Goal: Task Accomplishment & Management: Use online tool/utility

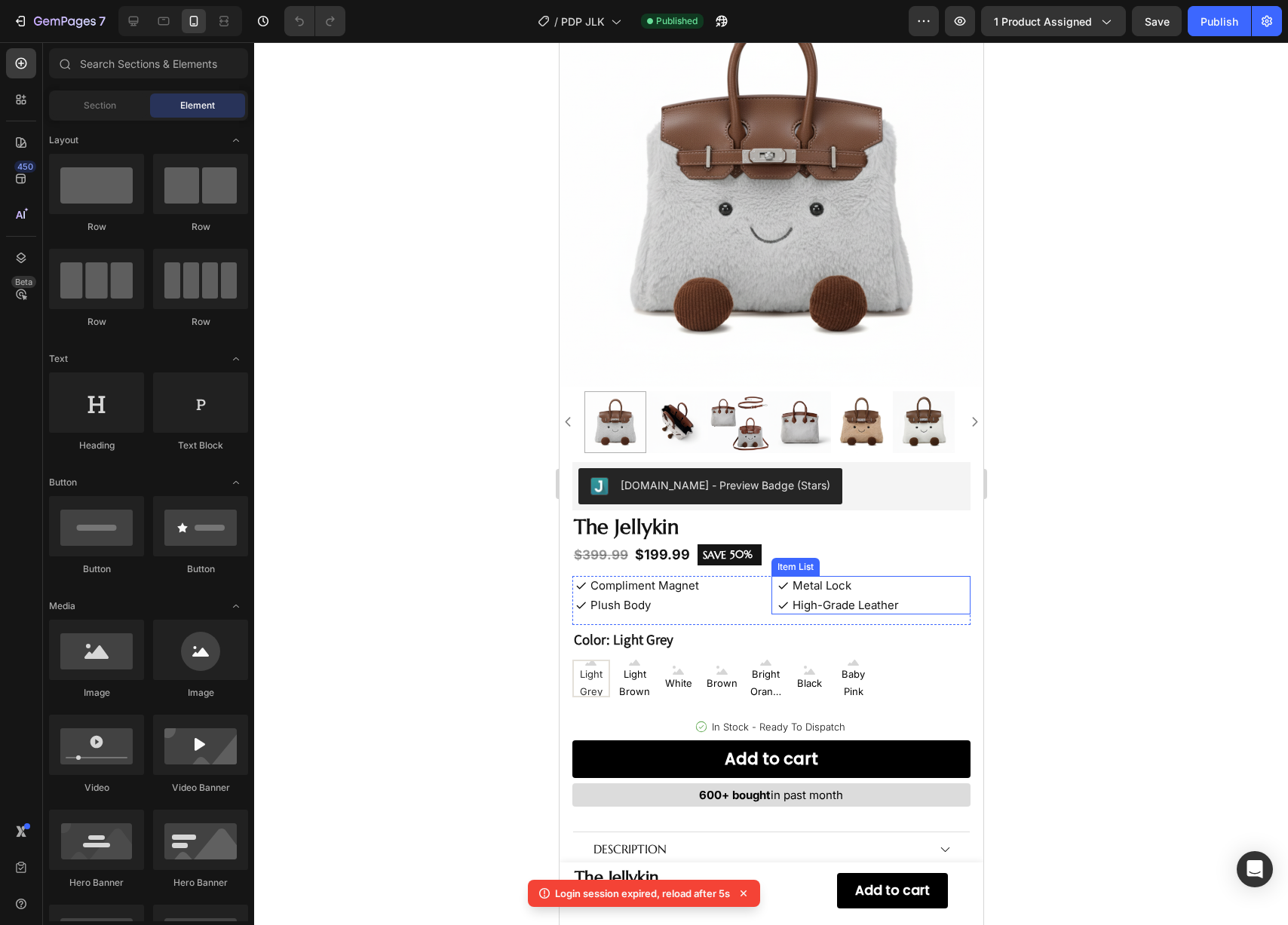
click at [809, 578] on span "Metal Lock" at bounding box center [821, 585] width 58 height 14
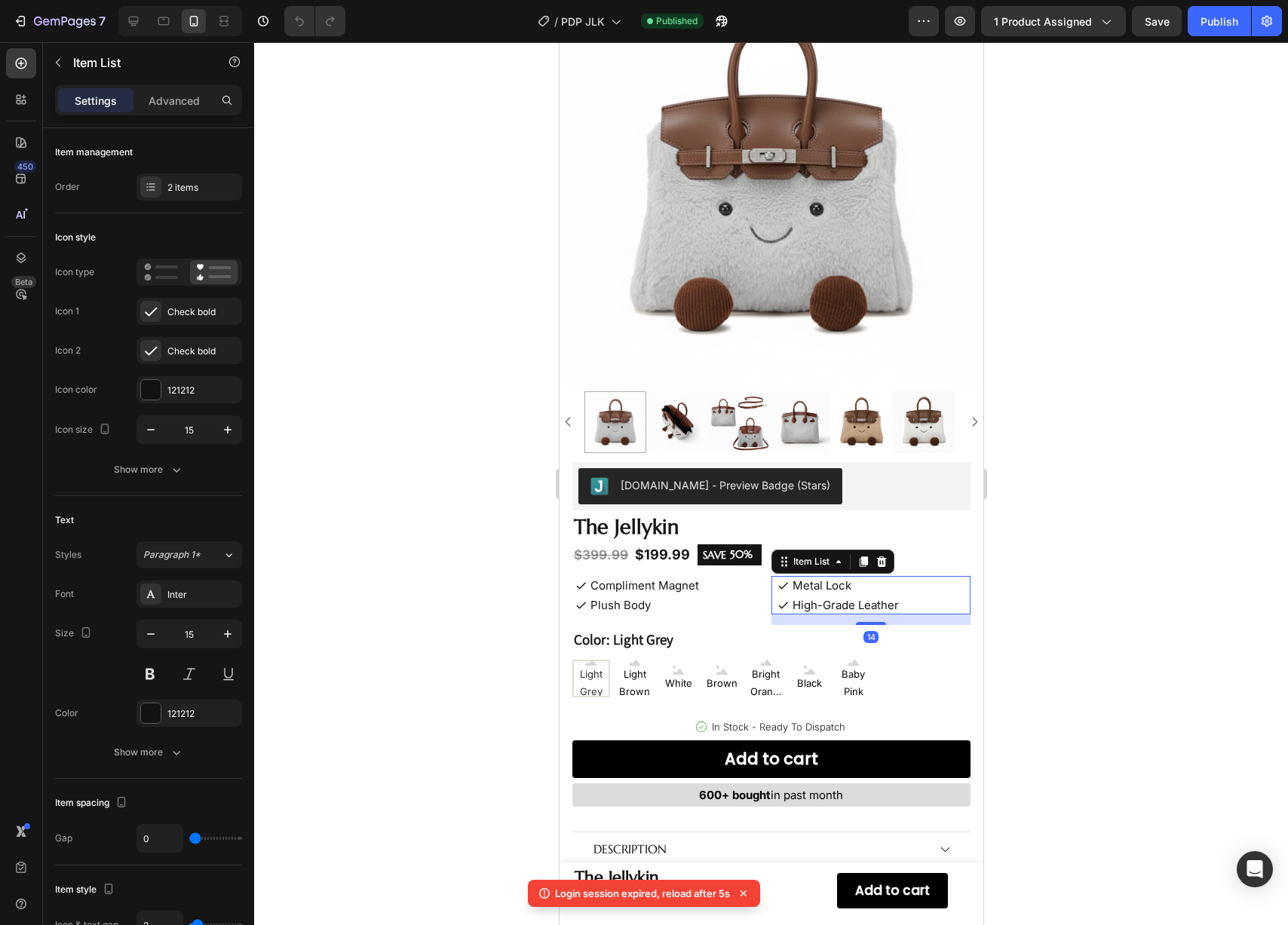
click at [809, 578] on span "Metal Lock" at bounding box center [821, 585] width 58 height 14
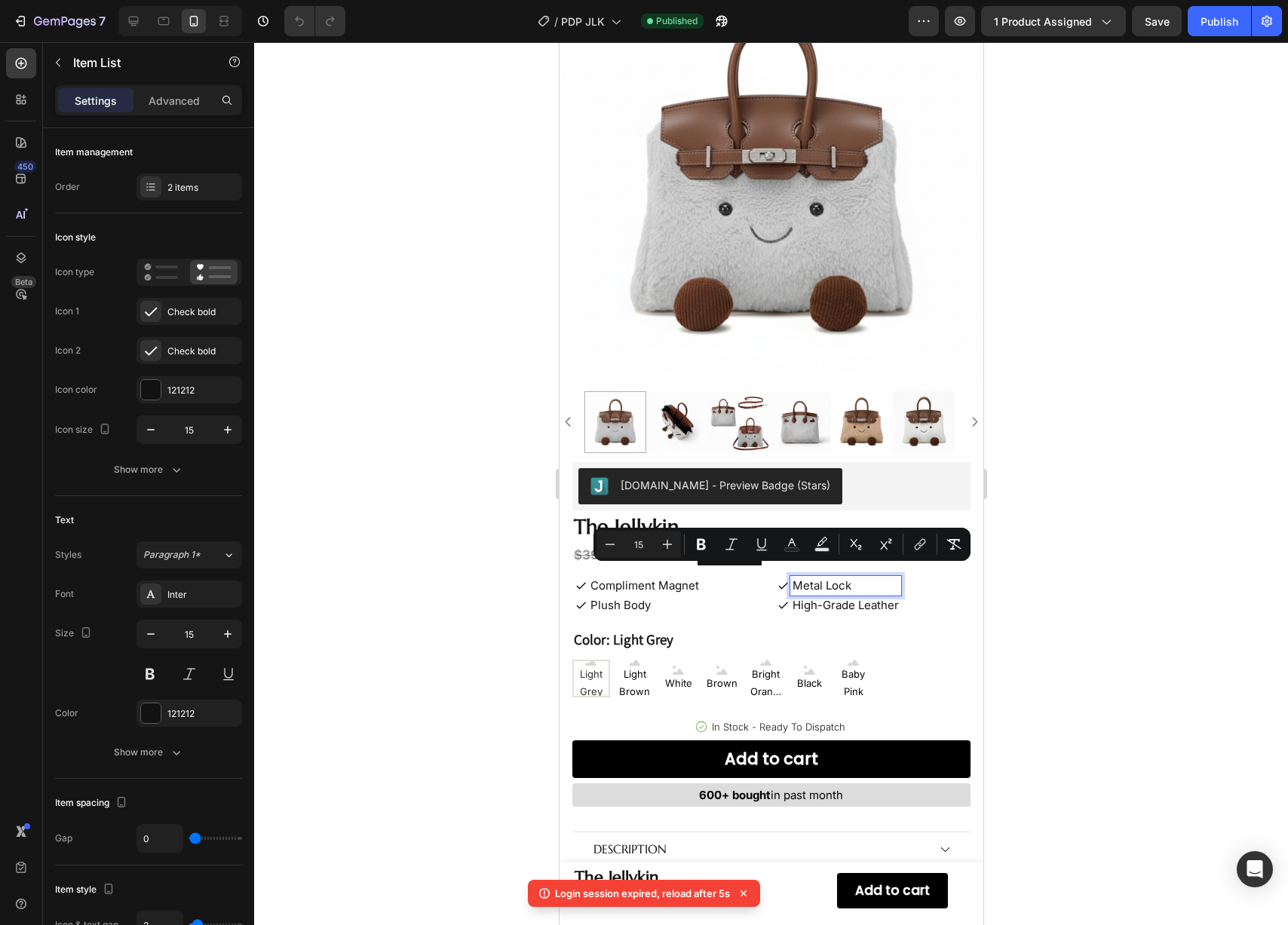
click at [849, 578] on p "Metal Lock" at bounding box center [845, 585] width 107 height 15
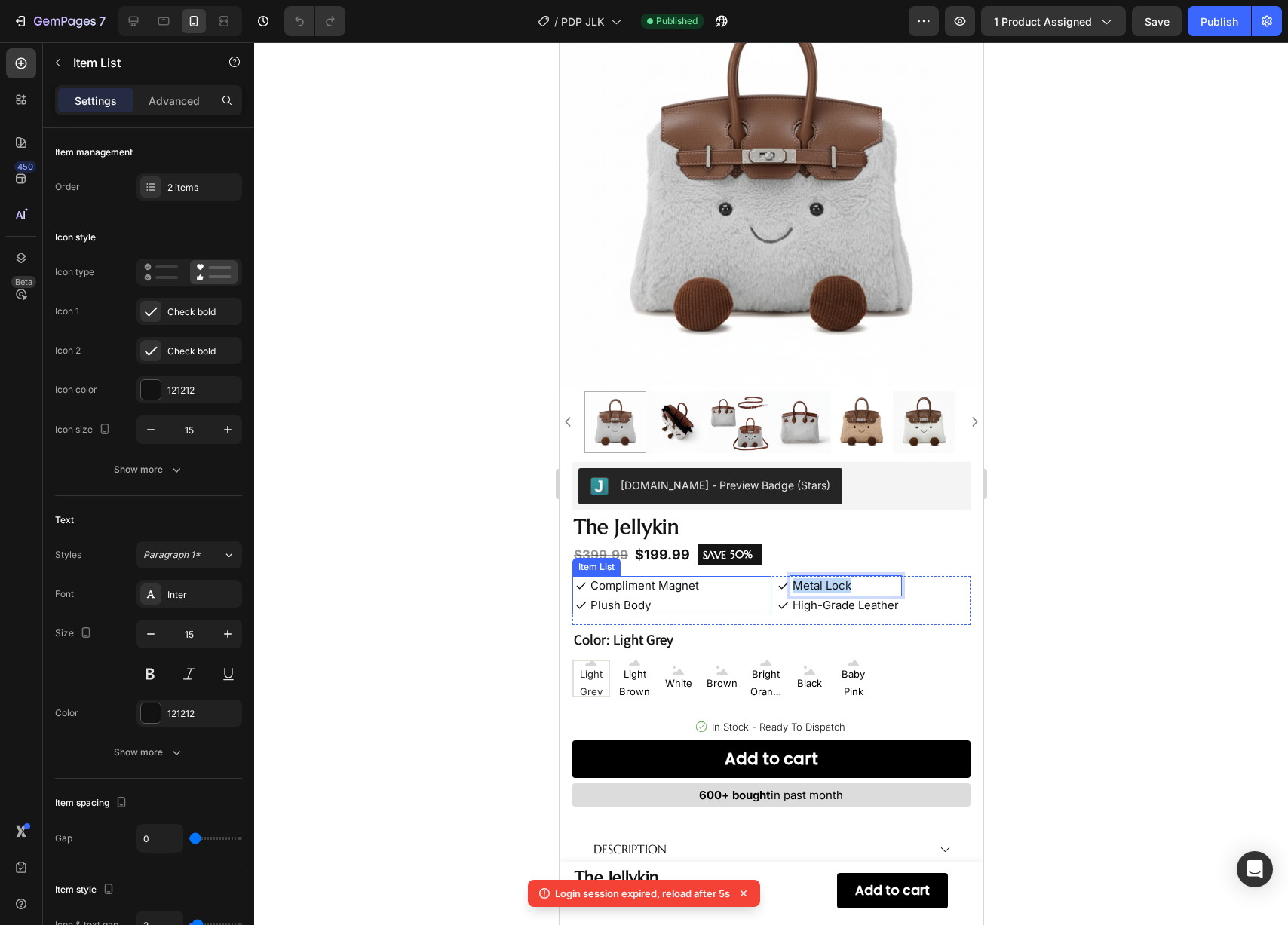
drag, startPoint x: 855, startPoint y: 578, endPoint x: 756, endPoint y: 575, distance: 99.0
click at [756, 576] on div "Compliment Magnet Plush Body Item List Metal Lock High-Grade Leather Item List …" at bounding box center [770, 600] width 398 height 49
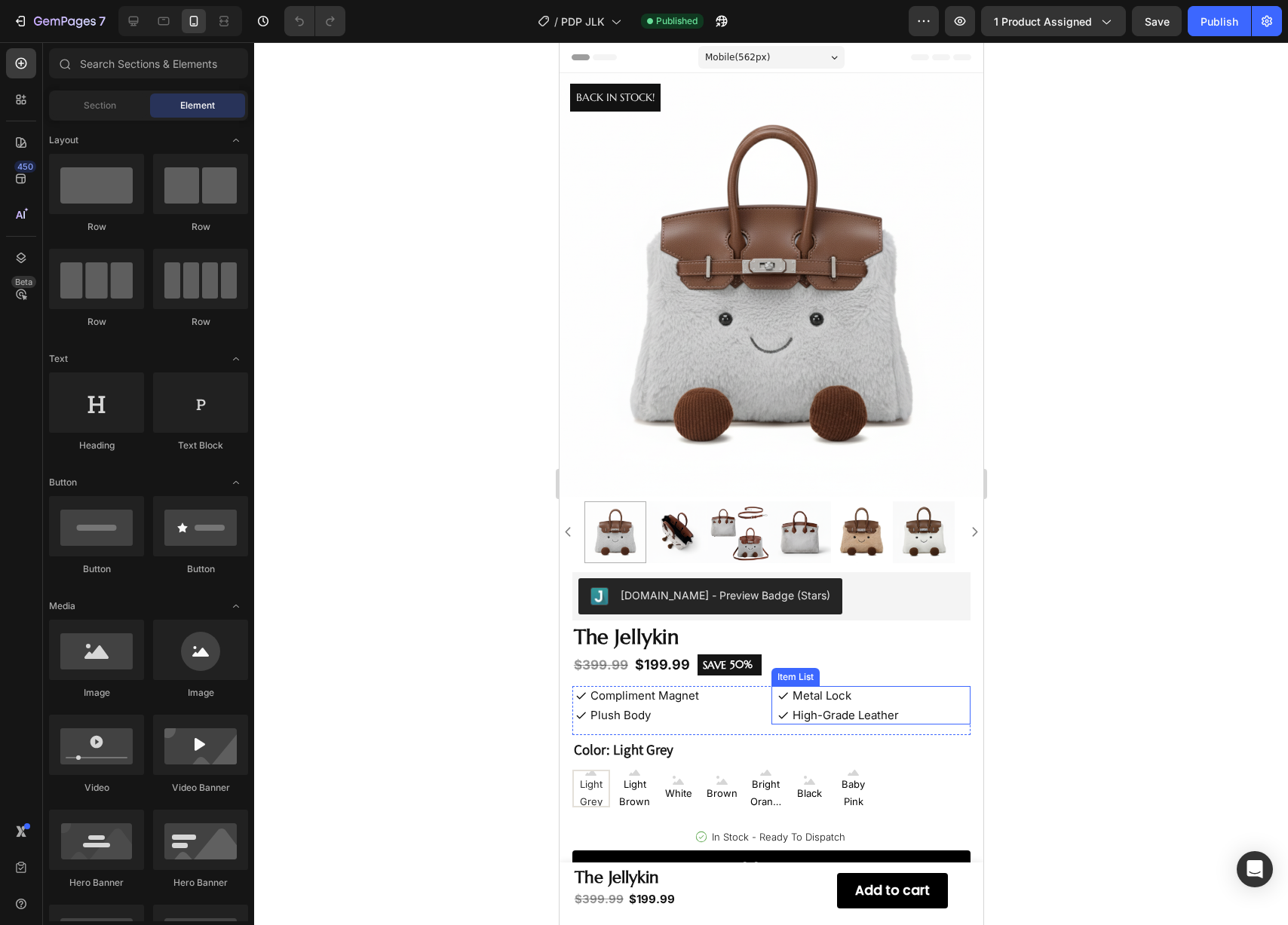
click at [805, 689] on span "Metal Lock" at bounding box center [821, 695] width 58 height 14
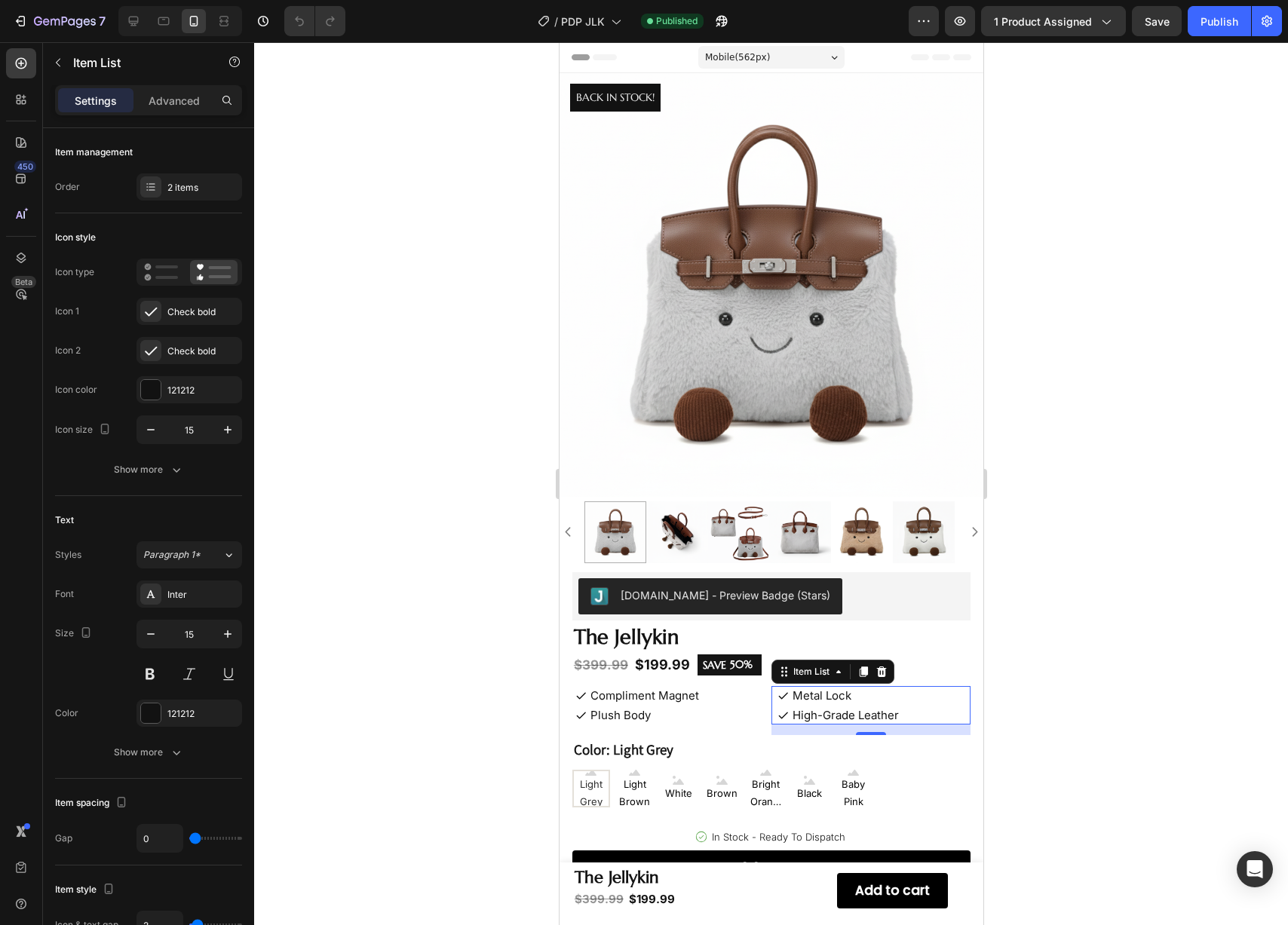
click at [805, 689] on span "Metal Lock" at bounding box center [821, 695] width 58 height 14
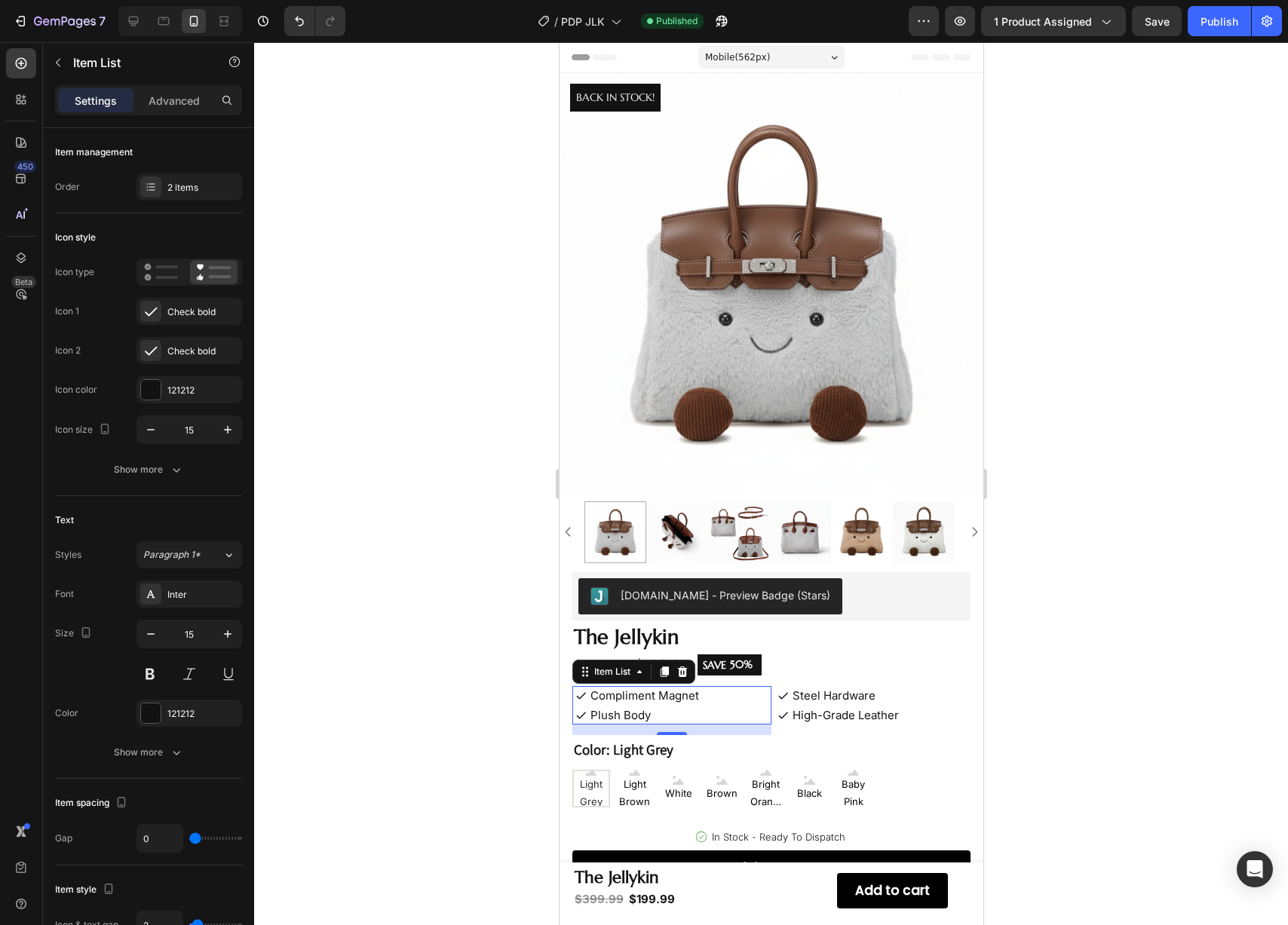
click at [616, 710] on span "Plush Body" at bounding box center [620, 714] width 60 height 14
click at [636, 688] on span "Compliment Magnet" at bounding box center [644, 695] width 109 height 14
click at [631, 708] on span "Plush Body" at bounding box center [620, 714] width 60 height 14
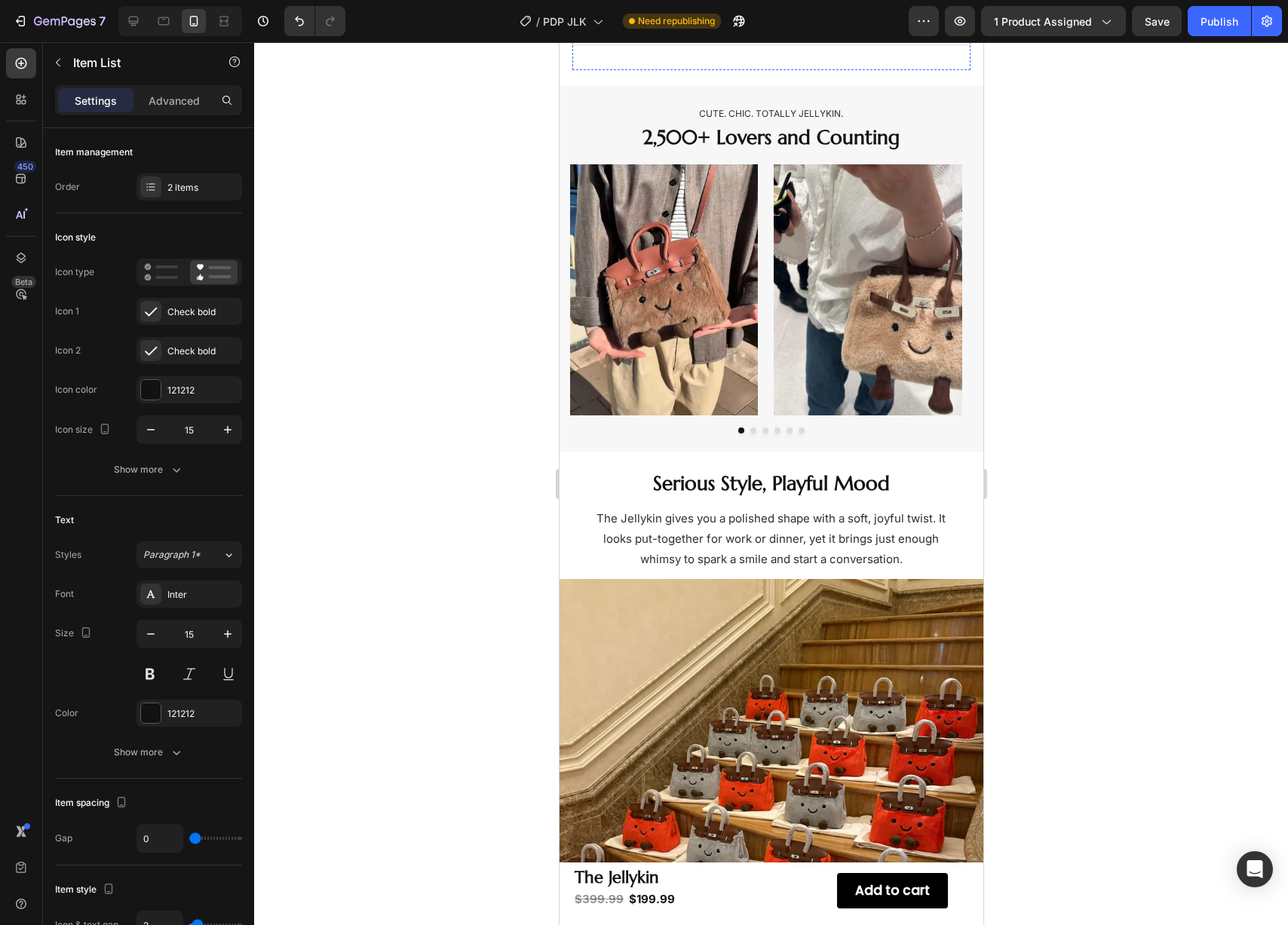
scroll to position [1055, 0]
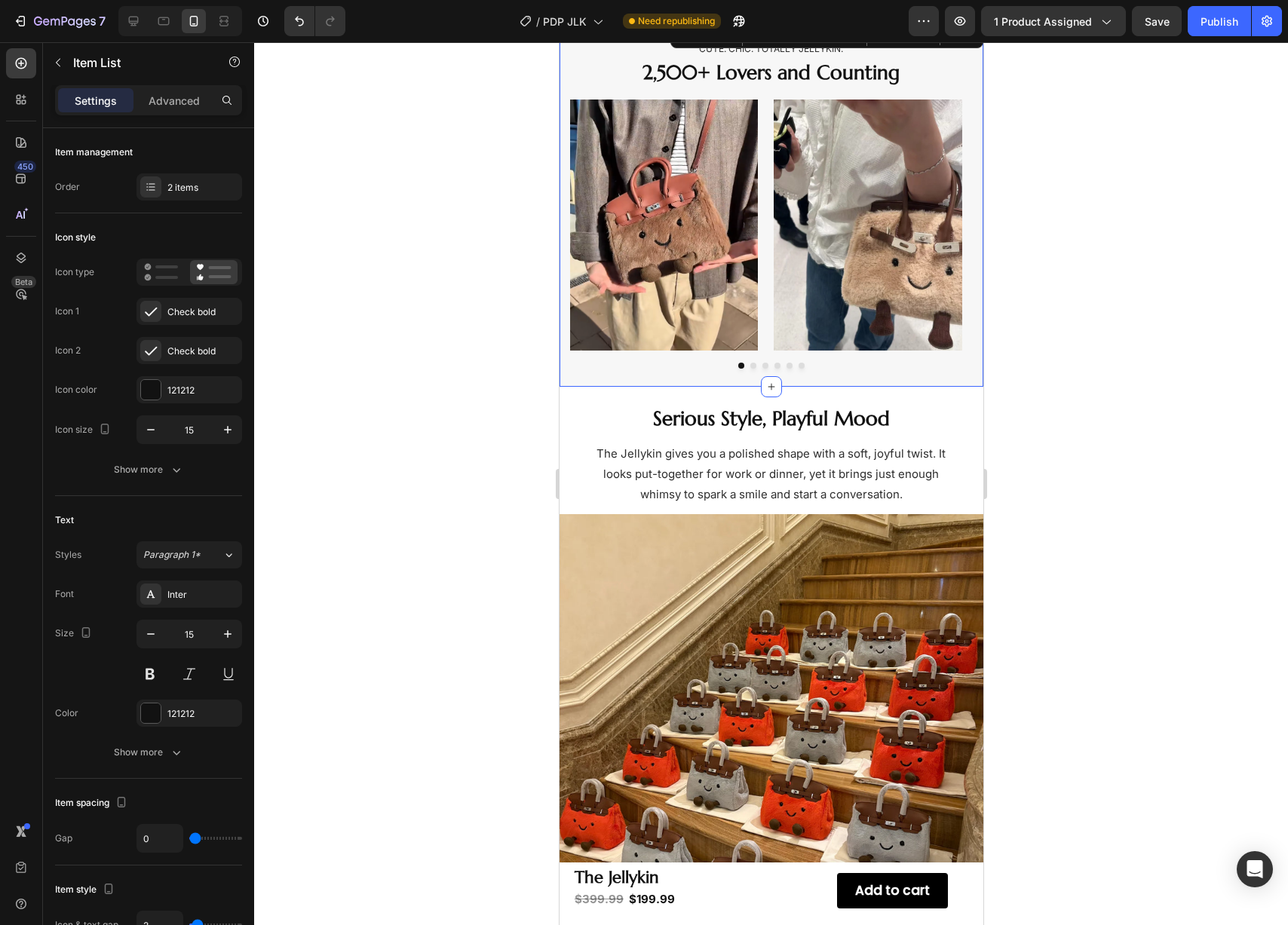
click at [834, 368] on div "Cute. Chic. Totally Jellykin. Text Block 2,500+ Lovers and Counting Heading Ima…" at bounding box center [770, 204] width 424 height 366
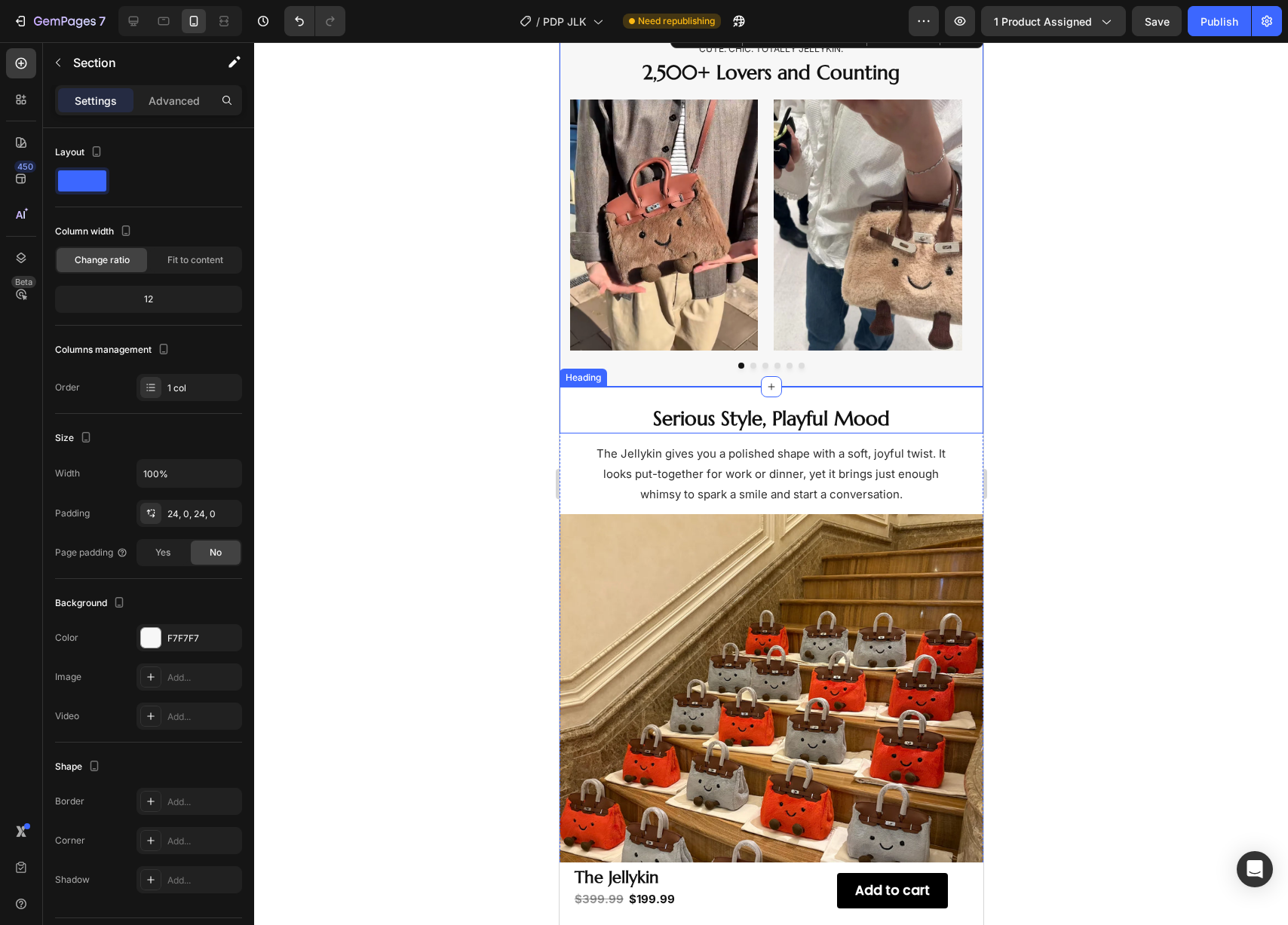
click at [788, 408] on h2 "Serious Style, Playful Mood" at bounding box center [770, 419] width 381 height 29
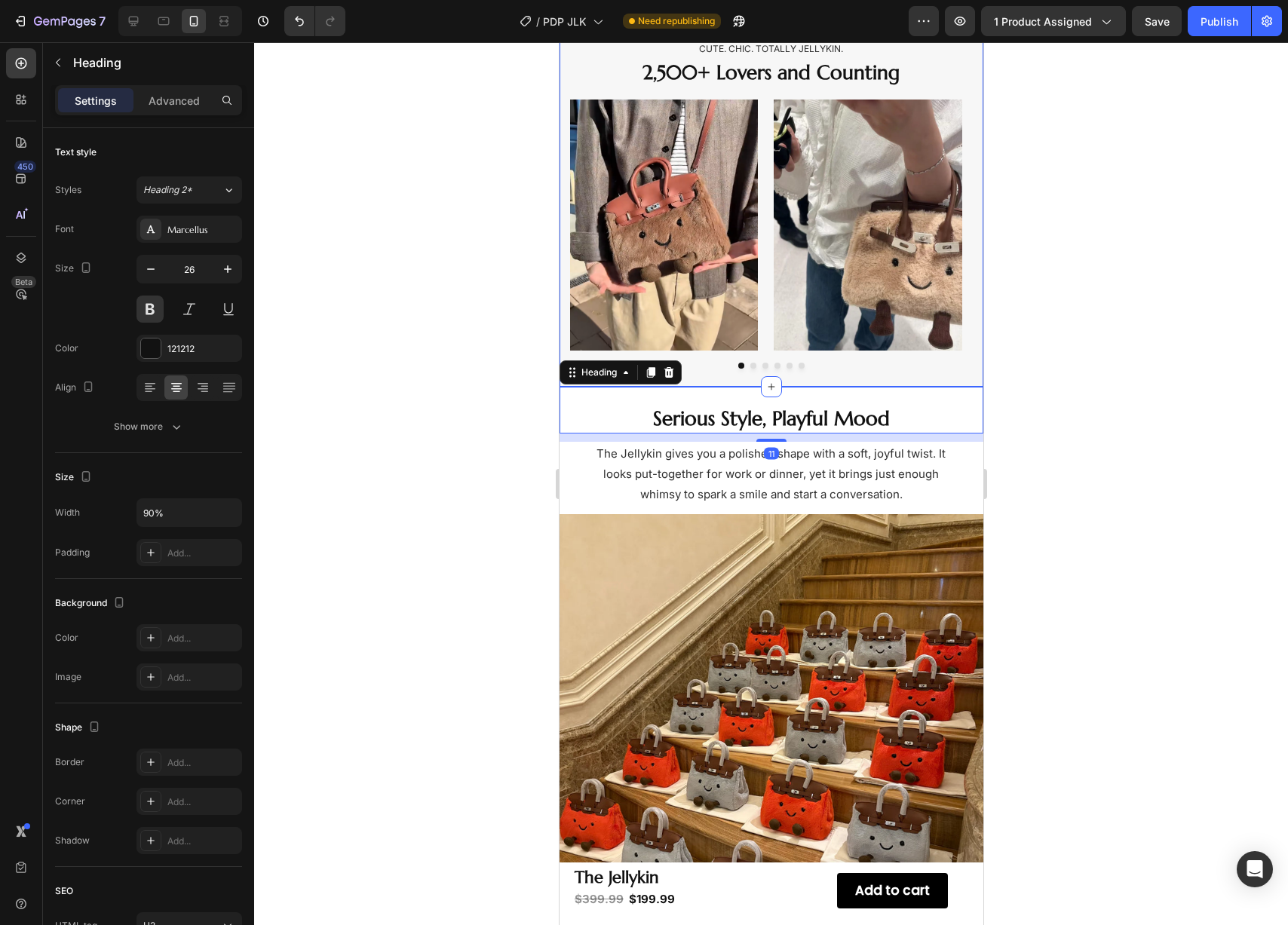
click at [848, 370] on div "Cute. Chic. Totally Jellykin. Text Block 2,500+ Lovers and Counting Heading Ima…" at bounding box center [770, 204] width 424 height 366
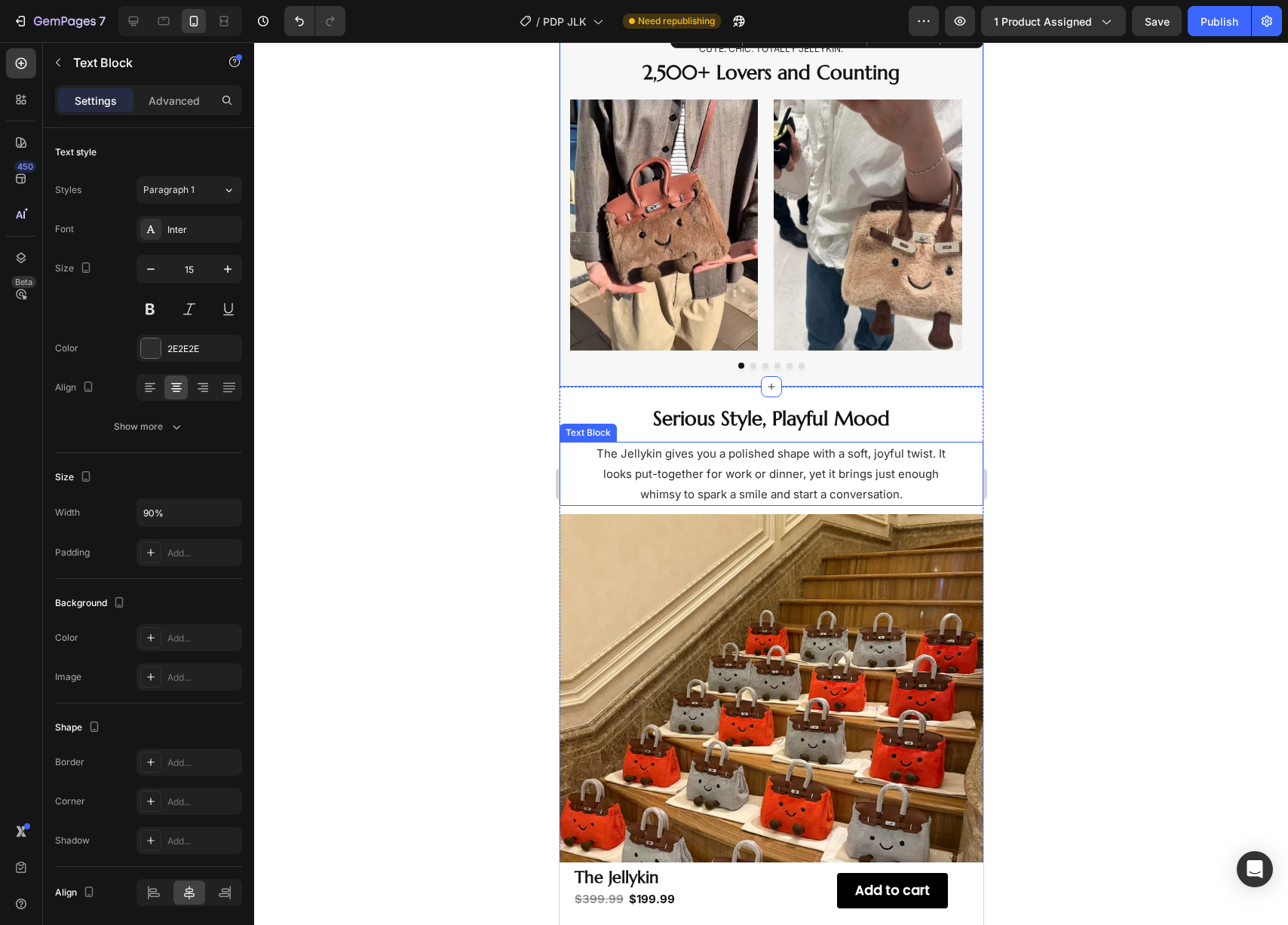
click at [802, 459] on p "The Jellykin gives you a polished shape with a soft, joyful twist. It looks put…" at bounding box center [771, 474] width 379 height 61
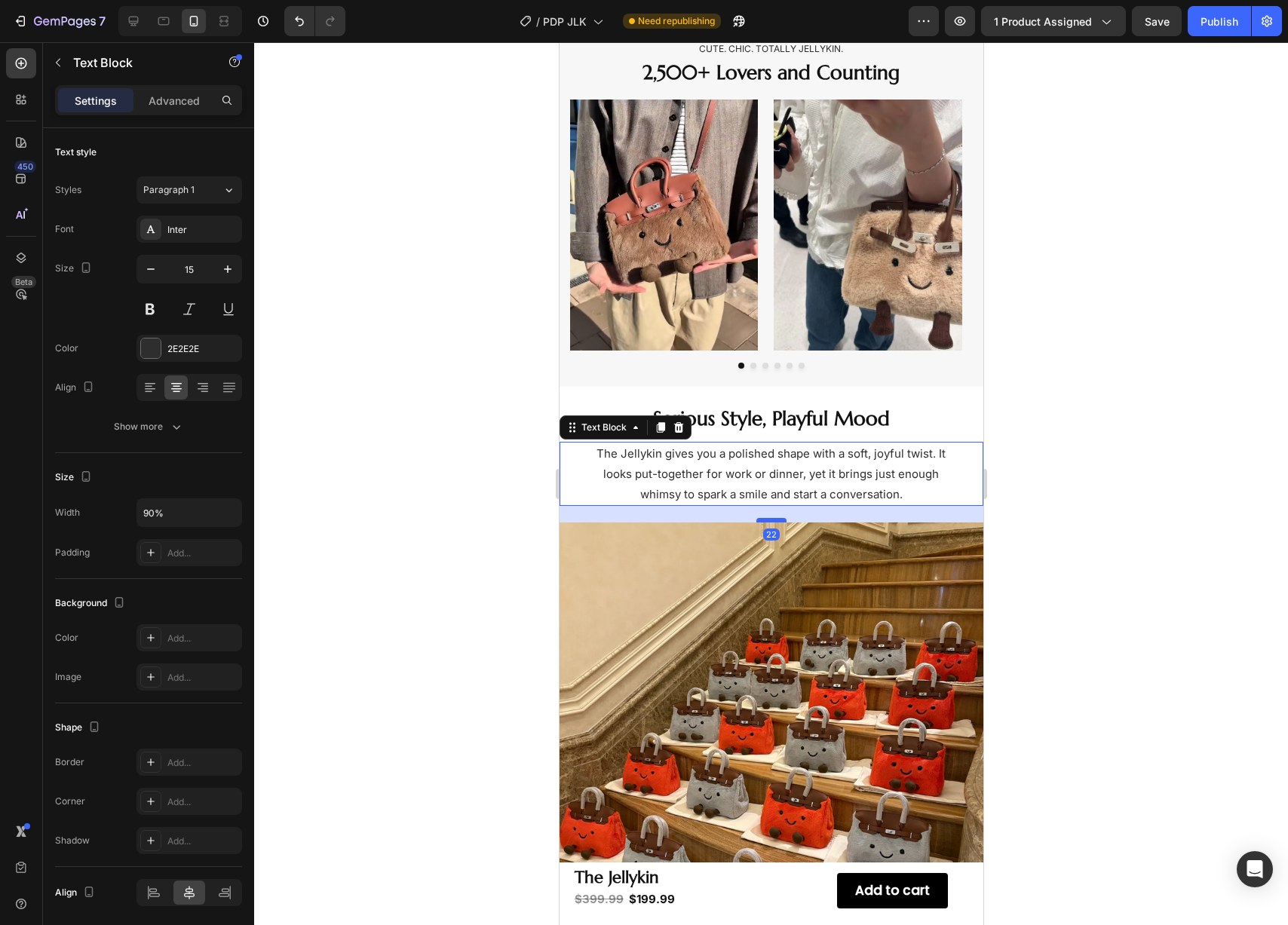
drag, startPoint x: 764, startPoint y: 513, endPoint x: 762, endPoint y: 522, distance: 9.2
click at [762, 522] on div at bounding box center [770, 520] width 31 height 5
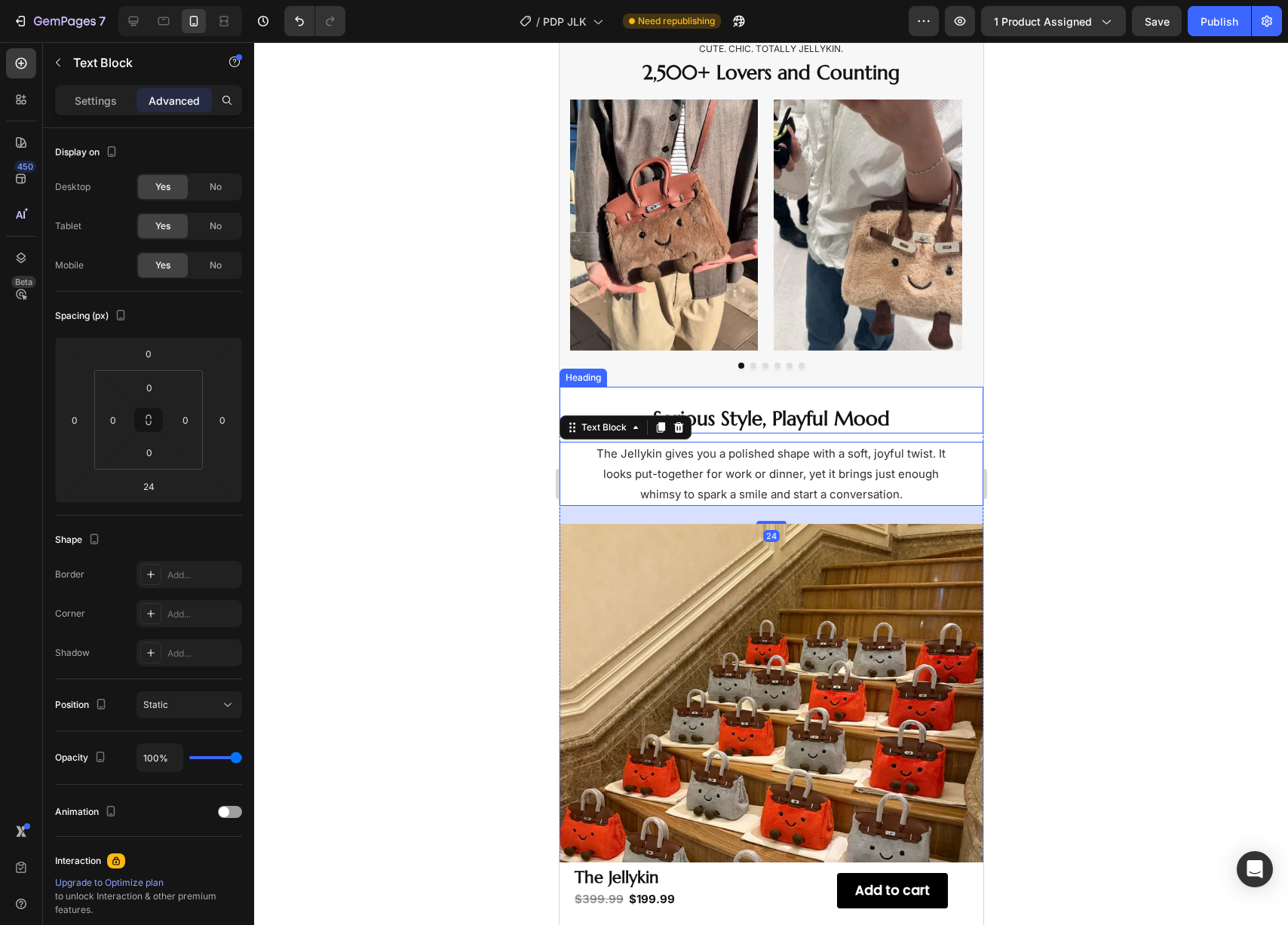
click at [793, 424] on h2 "Serious Style, Playful Mood" at bounding box center [770, 419] width 381 height 29
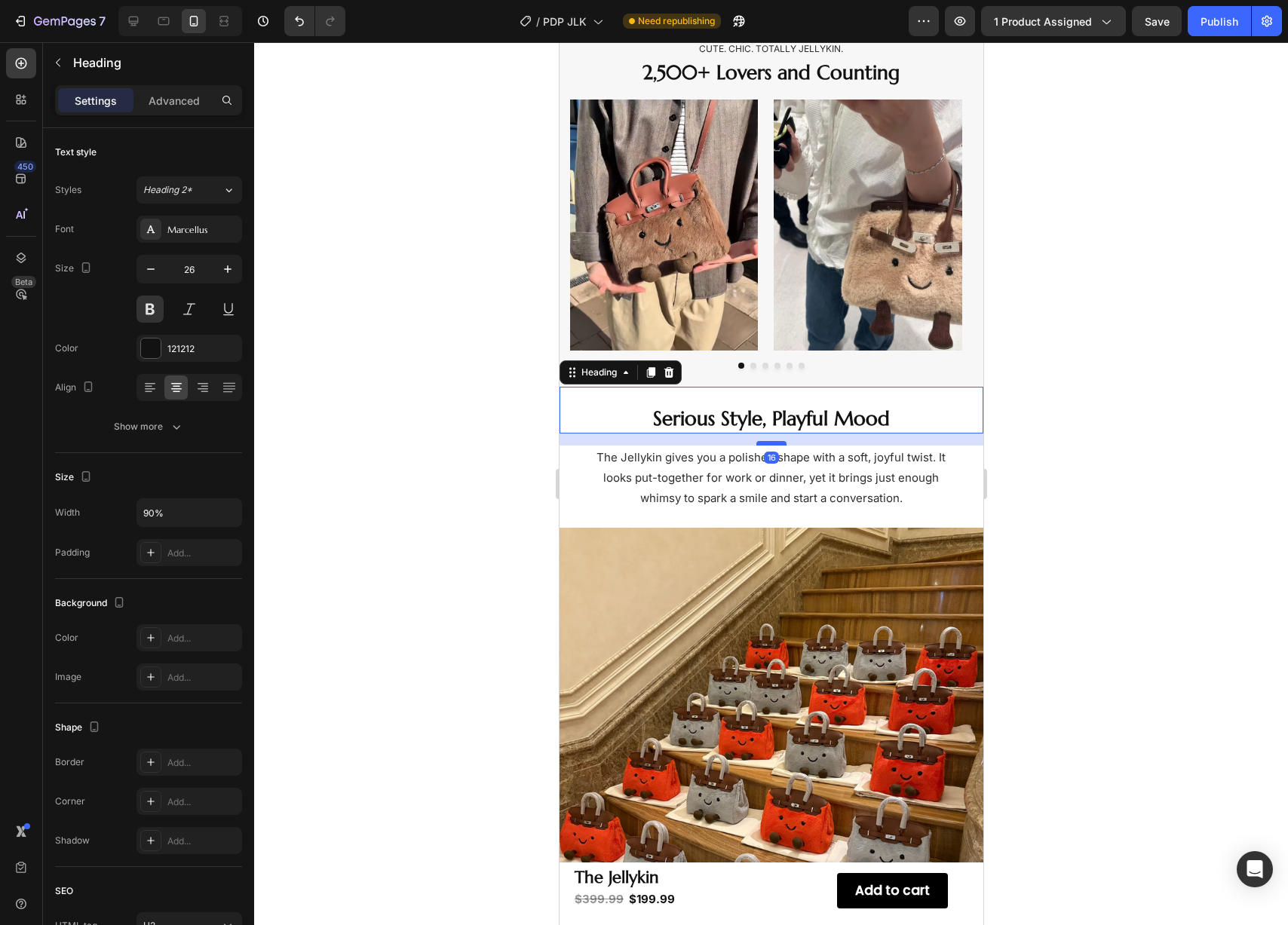
click at [773, 445] on div at bounding box center [770, 443] width 31 height 5
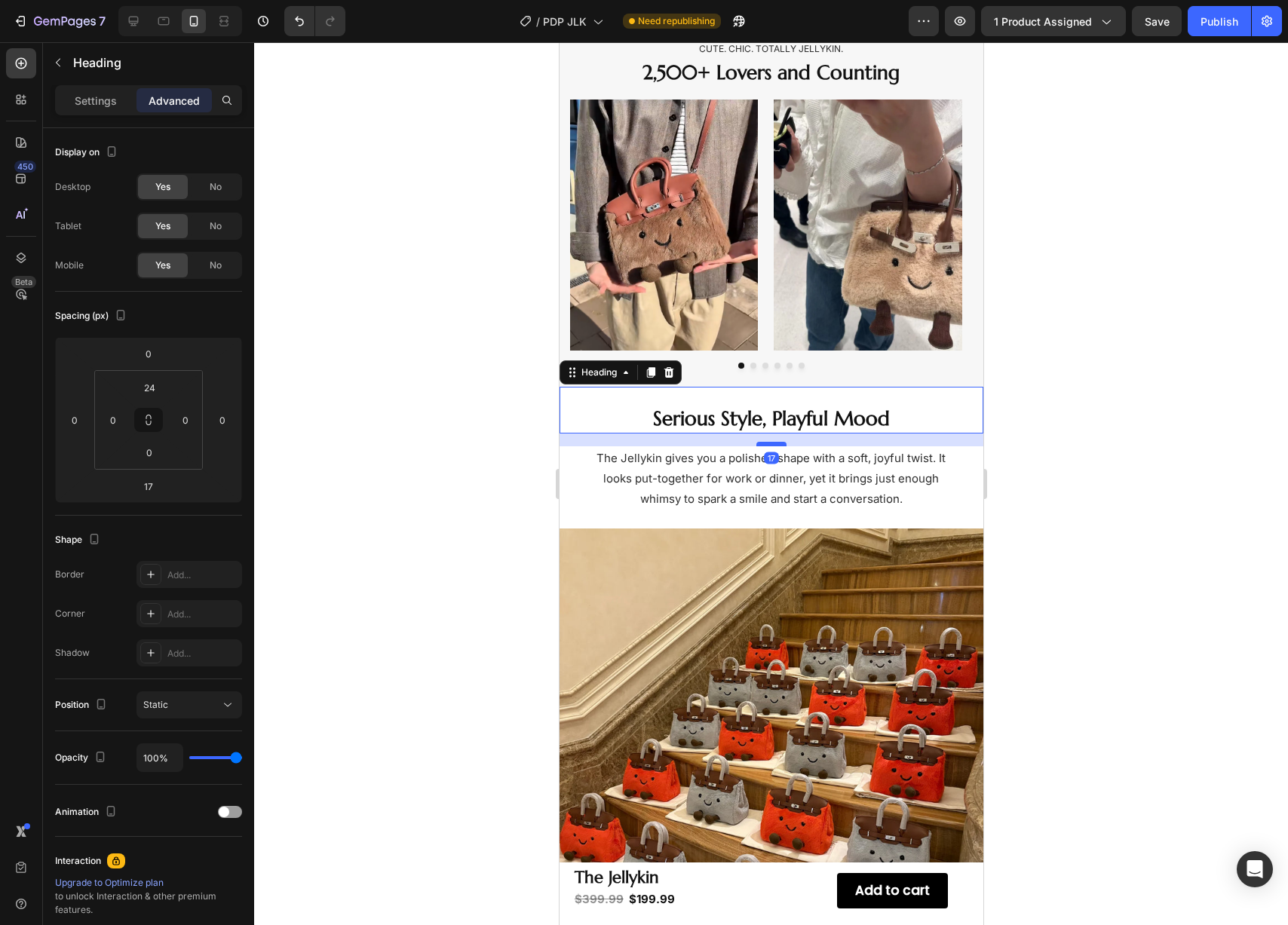
scroll to position [767, 0]
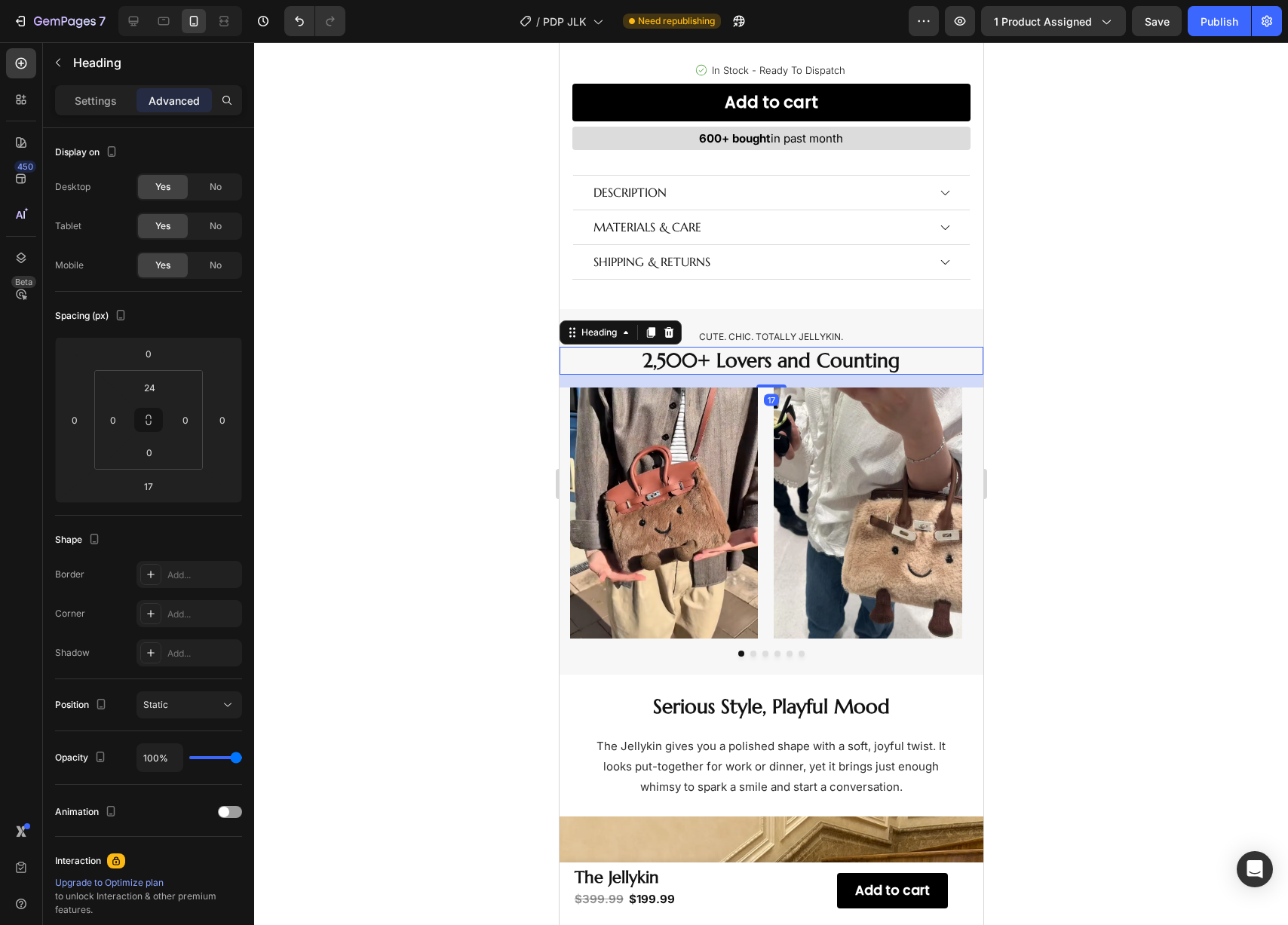
click at [783, 371] on h2 "2,500+ Lovers and Counting" at bounding box center [770, 361] width 381 height 29
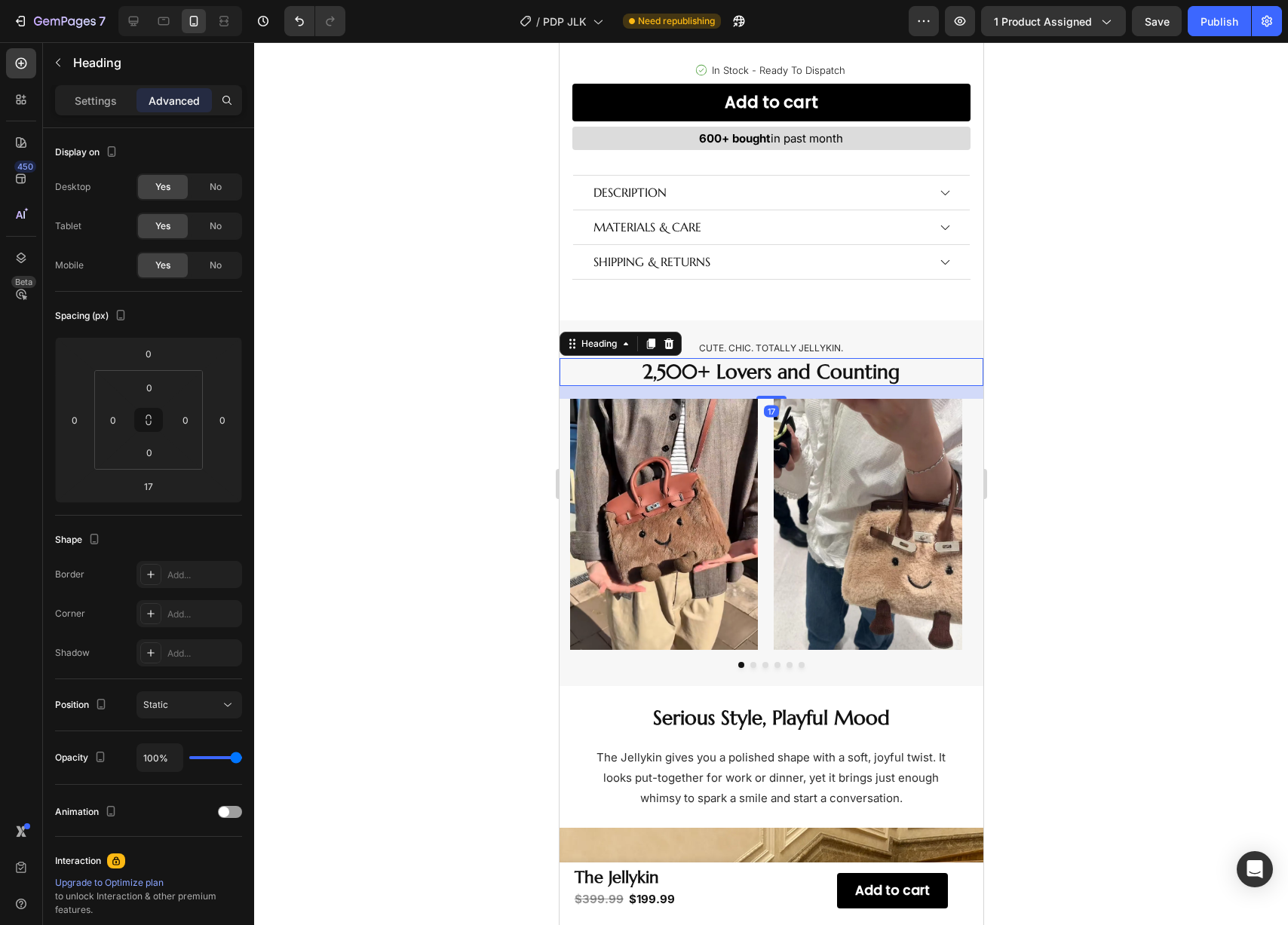
scroll to position [962, 0]
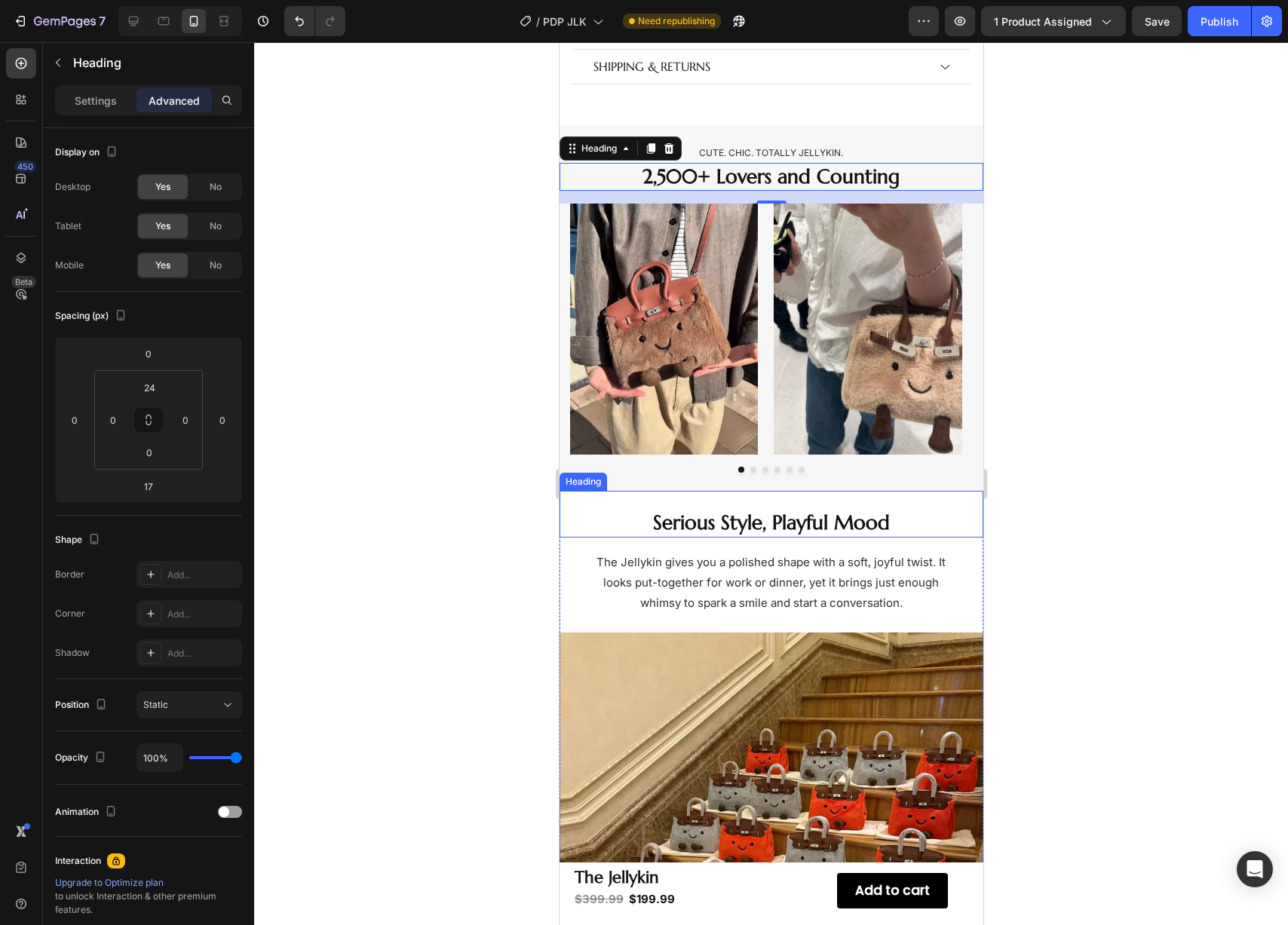
click at [753, 511] on h2 "Serious Style, Playful Mood" at bounding box center [770, 523] width 381 height 29
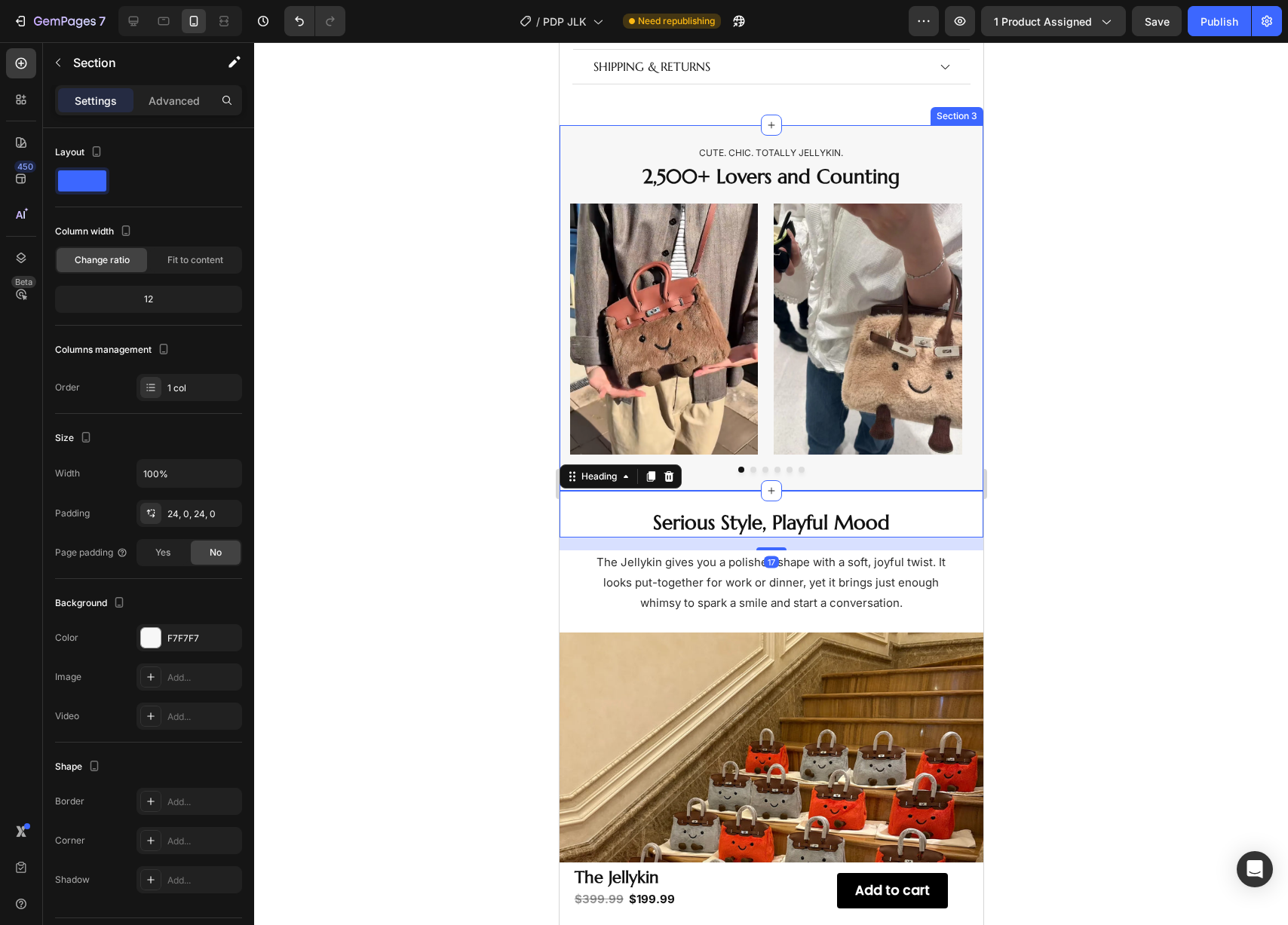
click at [805, 461] on div "Cute. Chic. Totally Jellykin. Text Block 2,500+ Lovers and Counting Heading Ima…" at bounding box center [770, 308] width 424 height 366
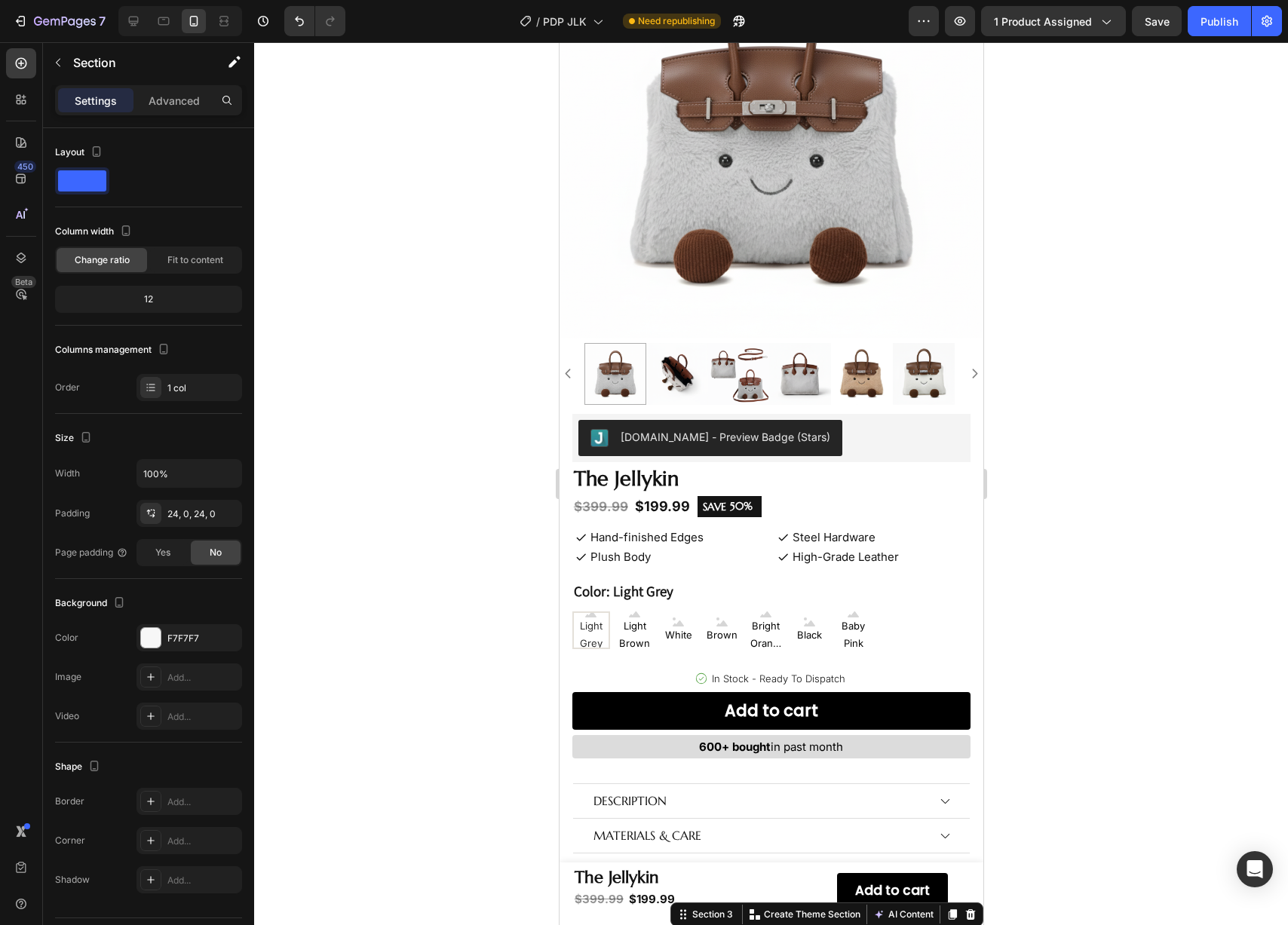
scroll to position [0, 0]
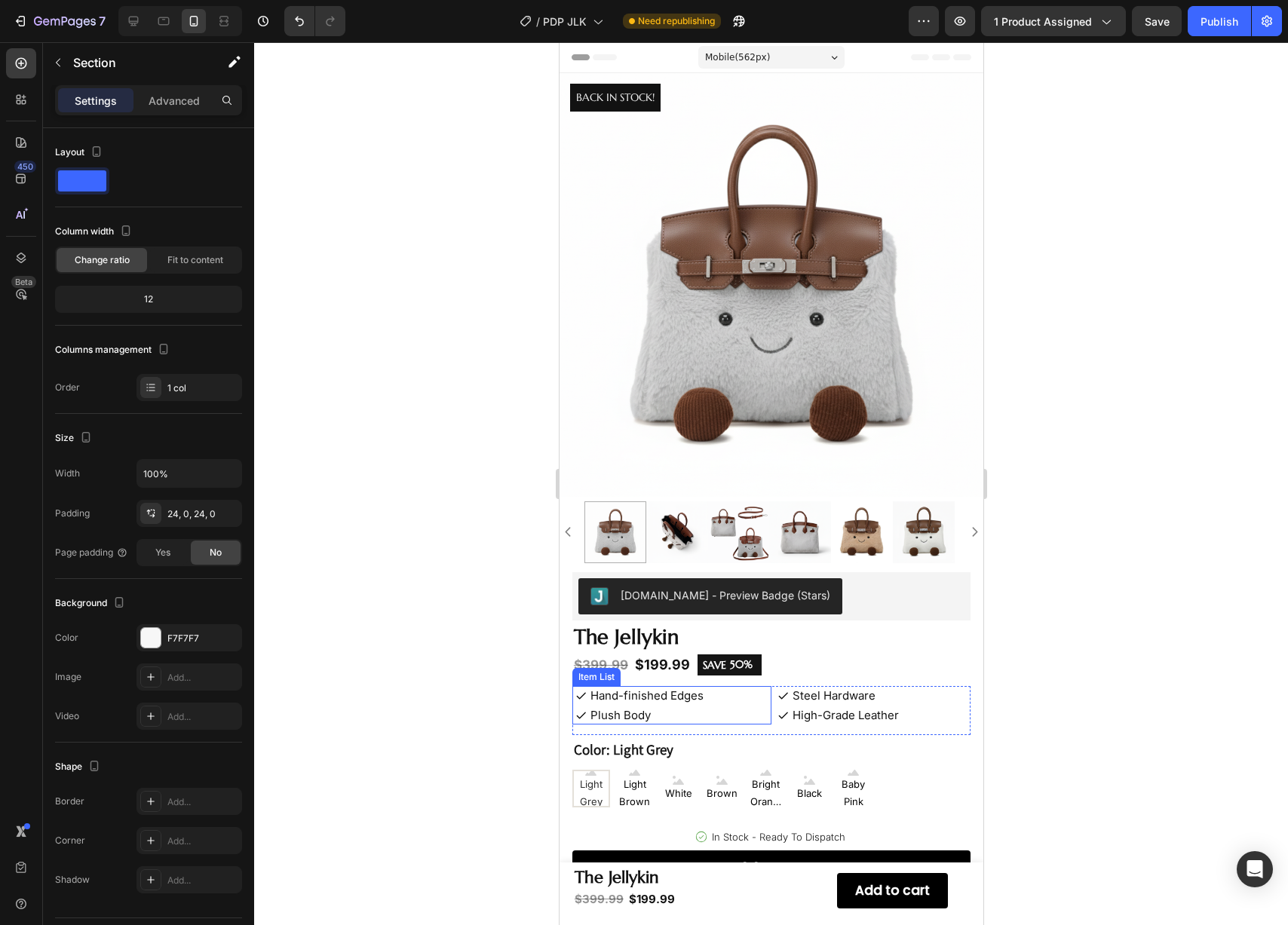
click at [621, 708] on span "Plush Body" at bounding box center [620, 714] width 60 height 14
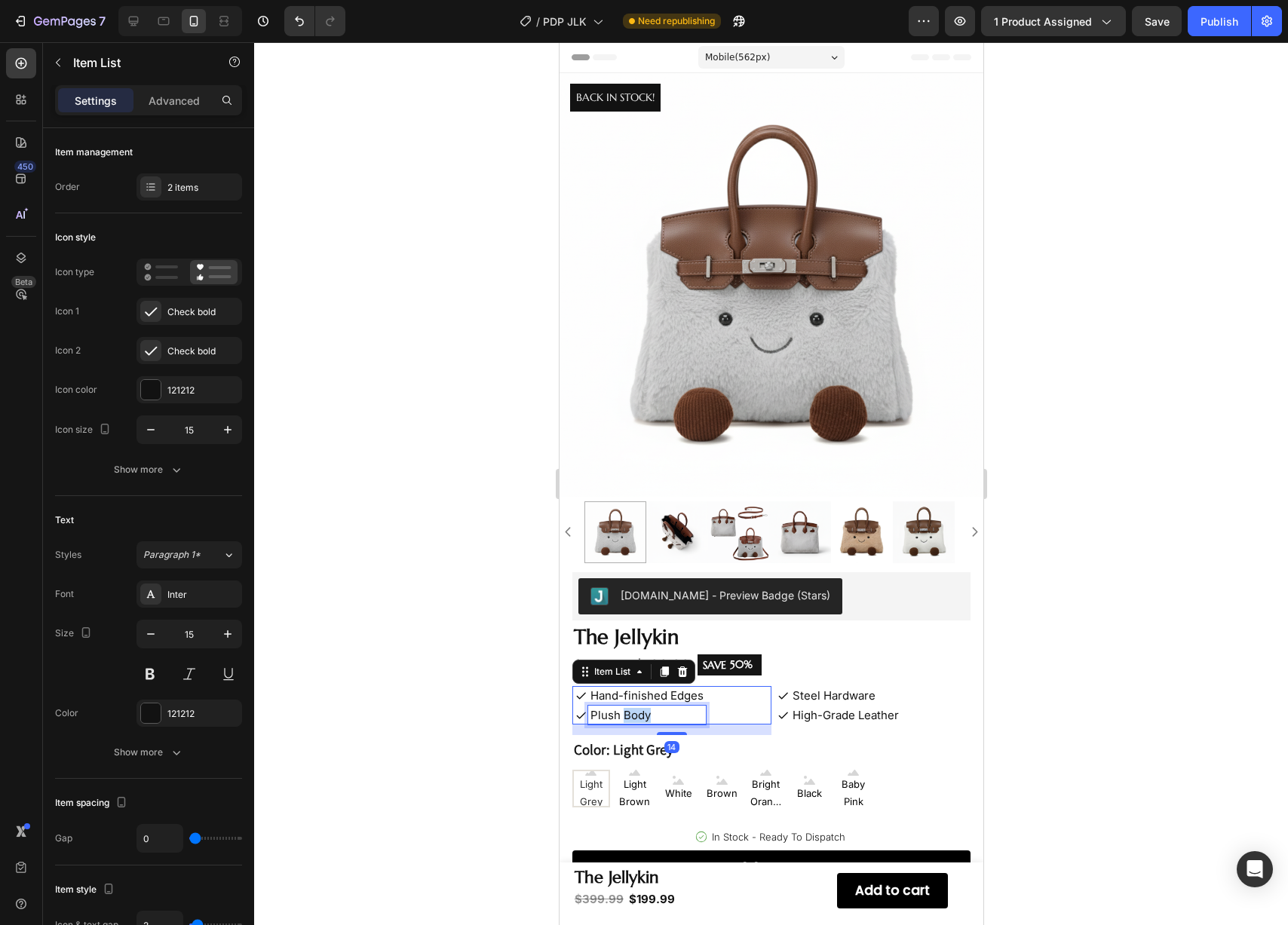
click at [621, 708] on span "Plush Body" at bounding box center [620, 714] width 60 height 14
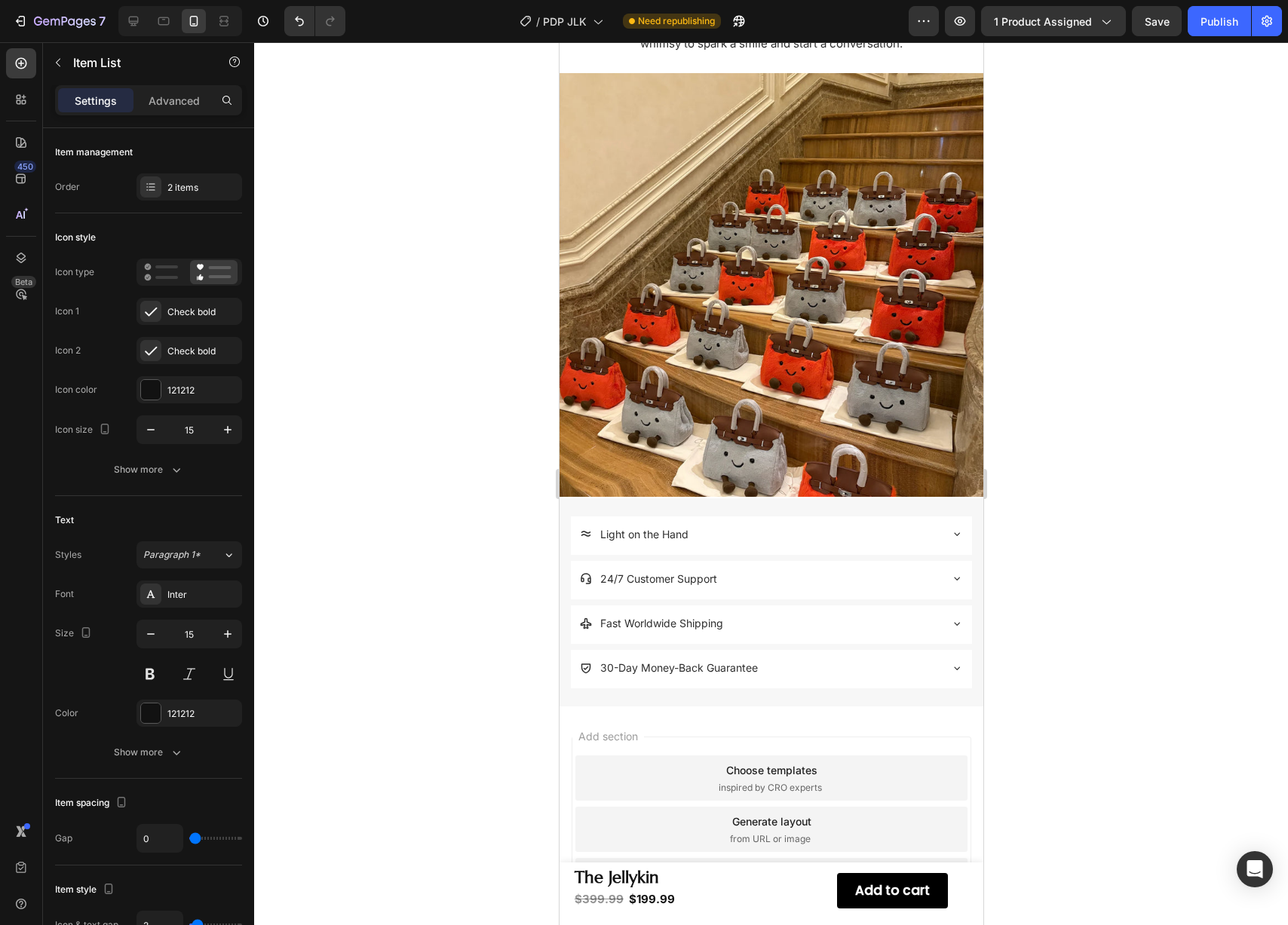
scroll to position [1575, 0]
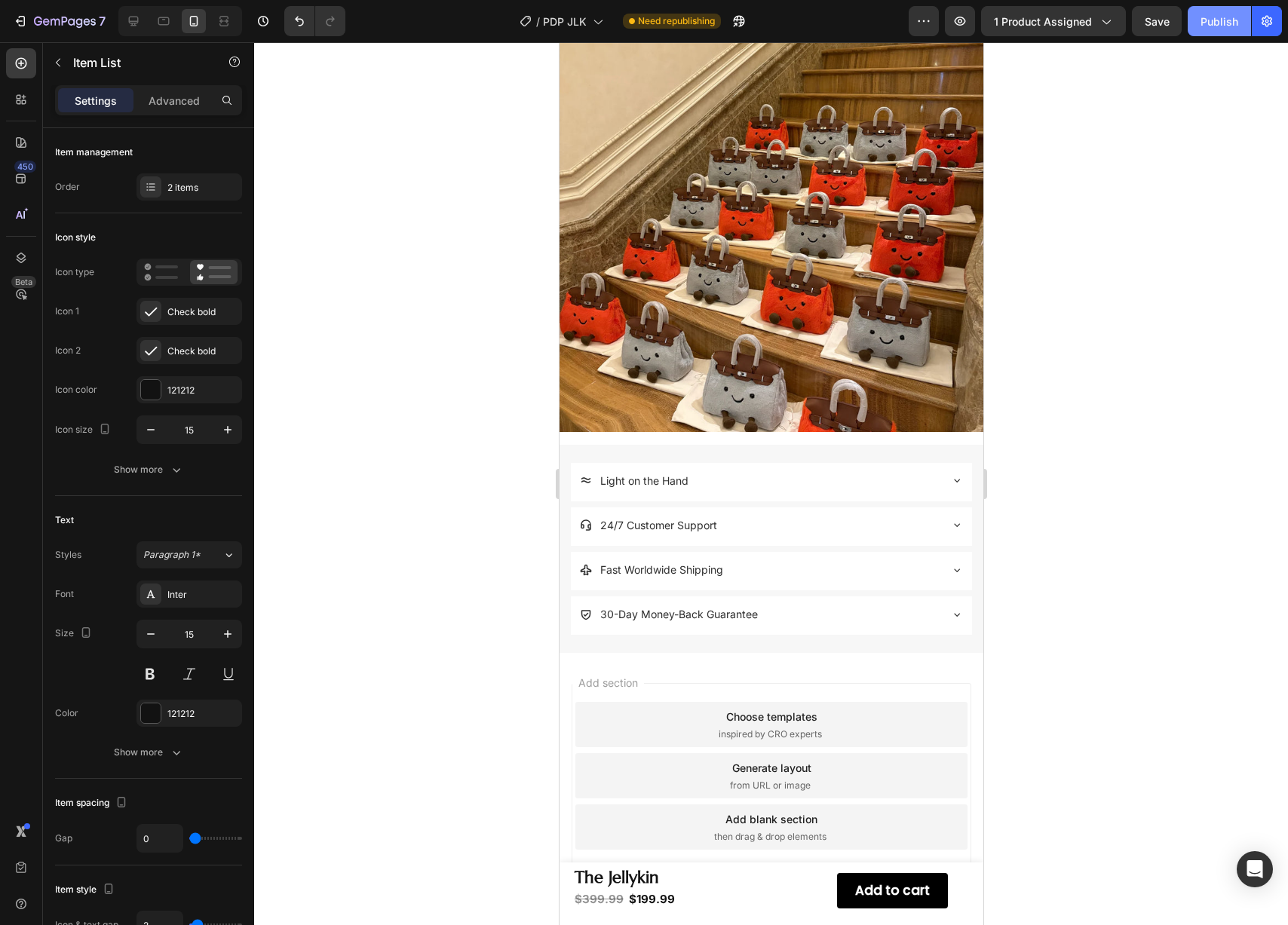
click at [1207, 11] on button "Publish" at bounding box center [1219, 21] width 63 height 31
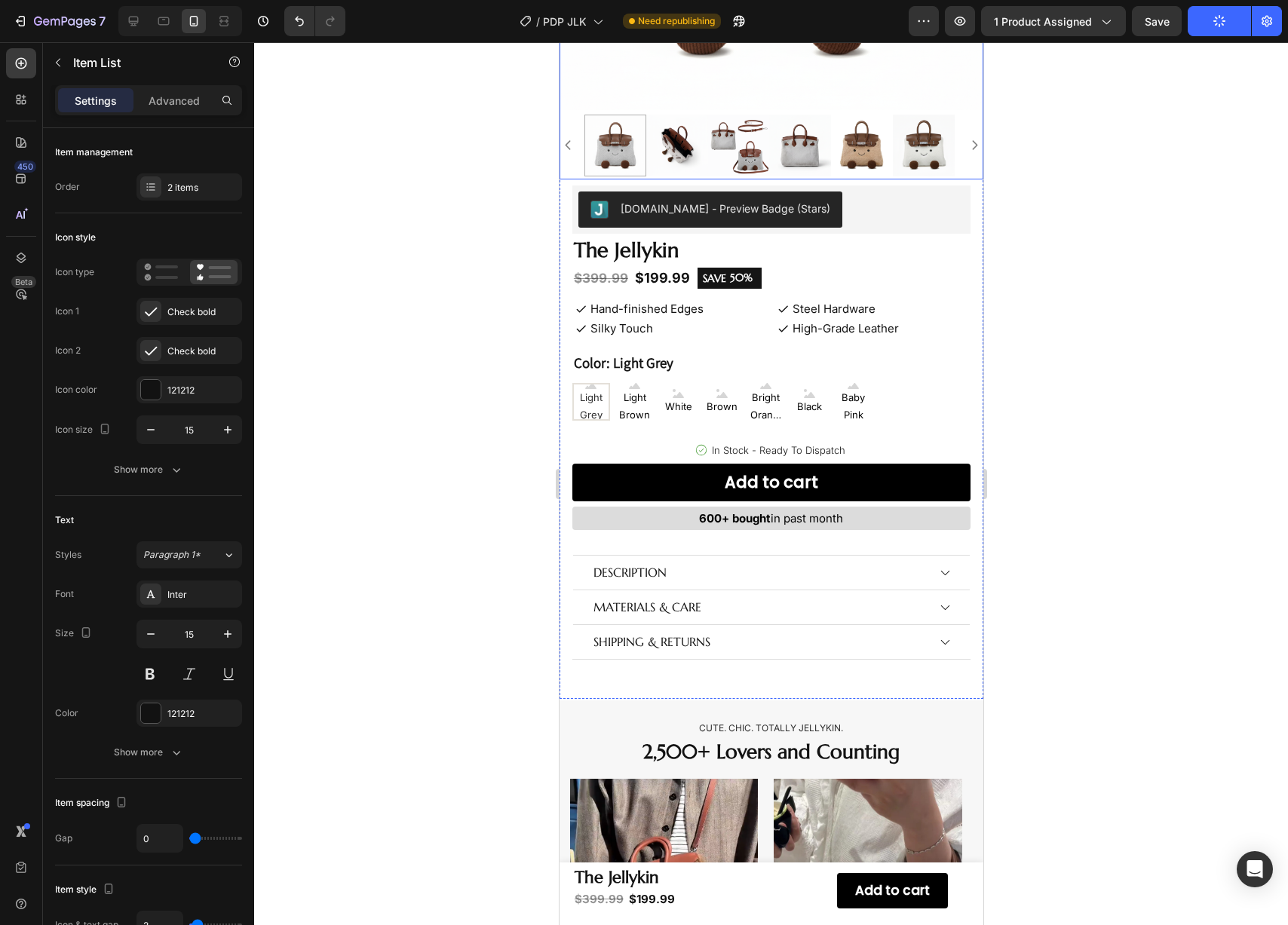
scroll to position [438, 0]
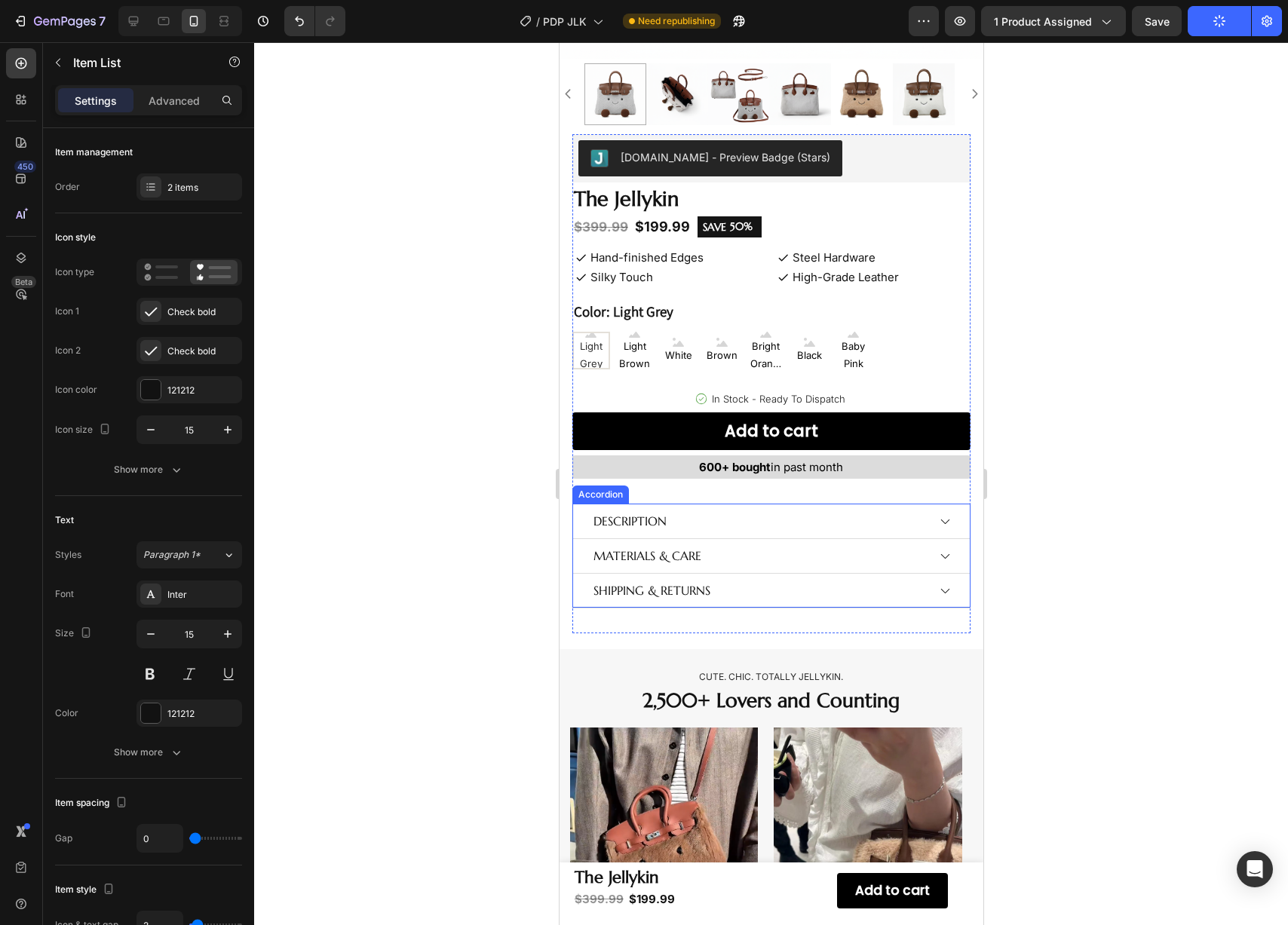
click at [943, 512] on div "DESCRIPTION" at bounding box center [771, 521] width 397 height 34
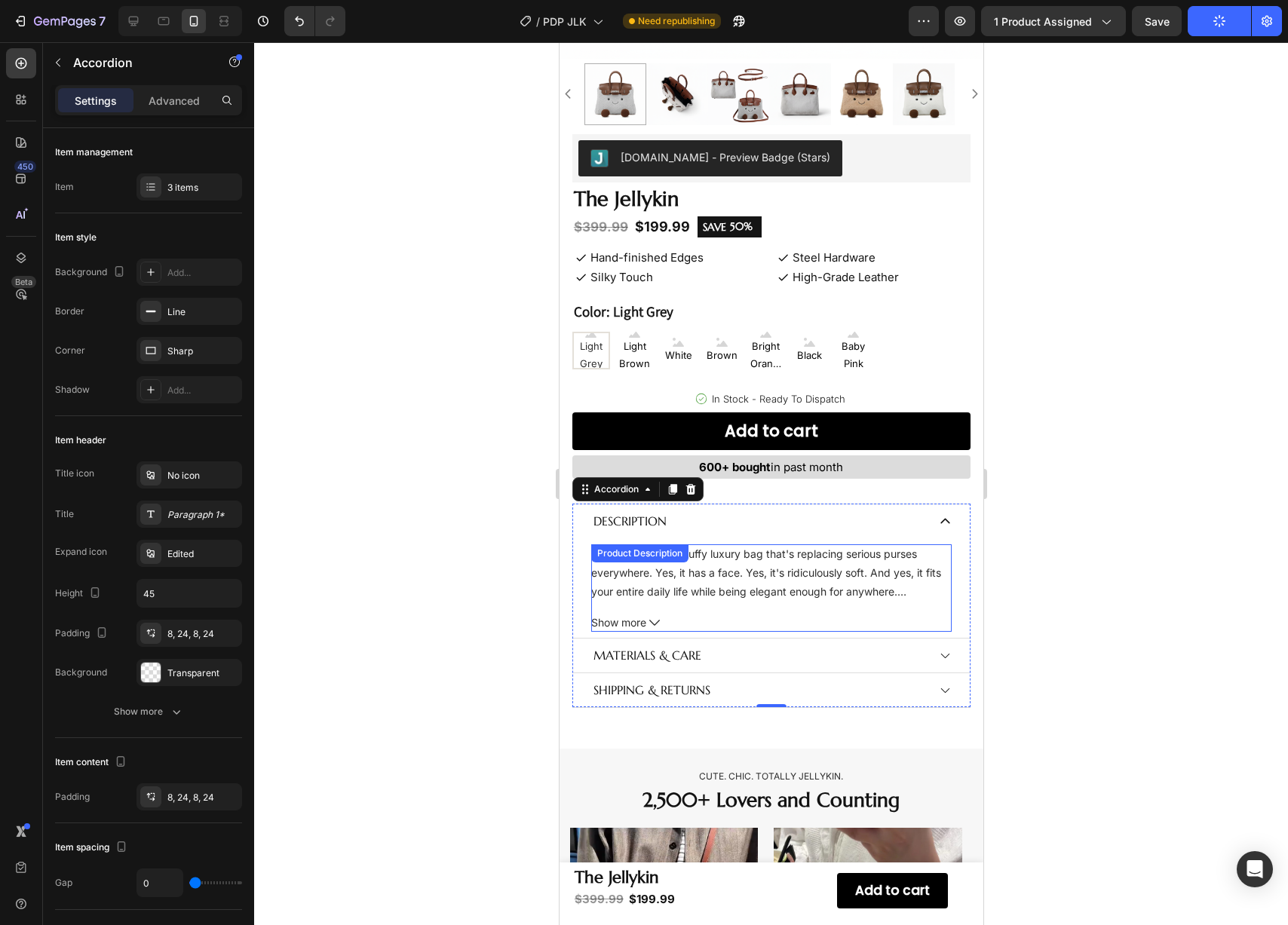
click at [655, 618] on icon at bounding box center [653, 623] width 10 height 10
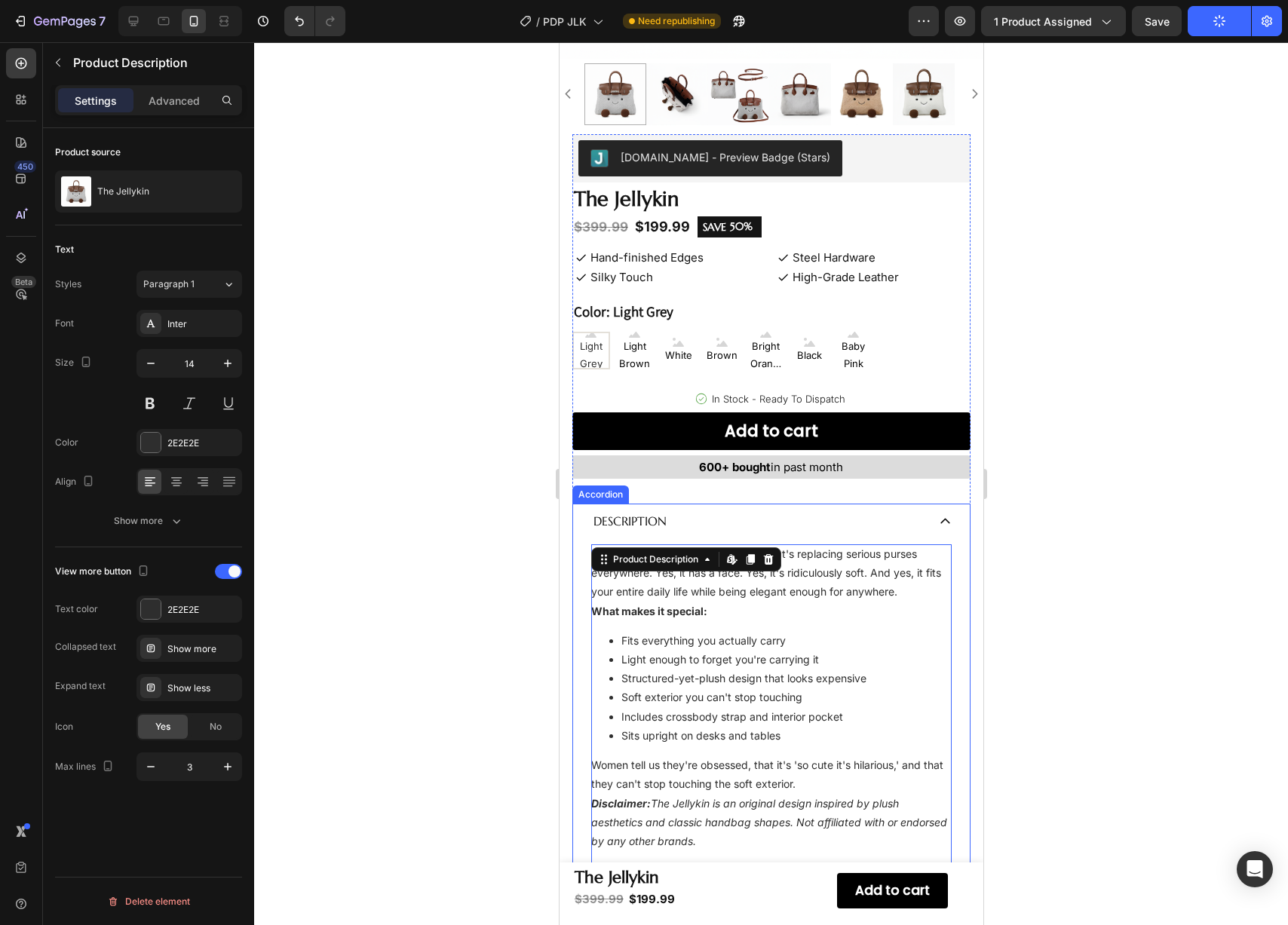
click at [938, 515] on icon at bounding box center [945, 521] width 13 height 13
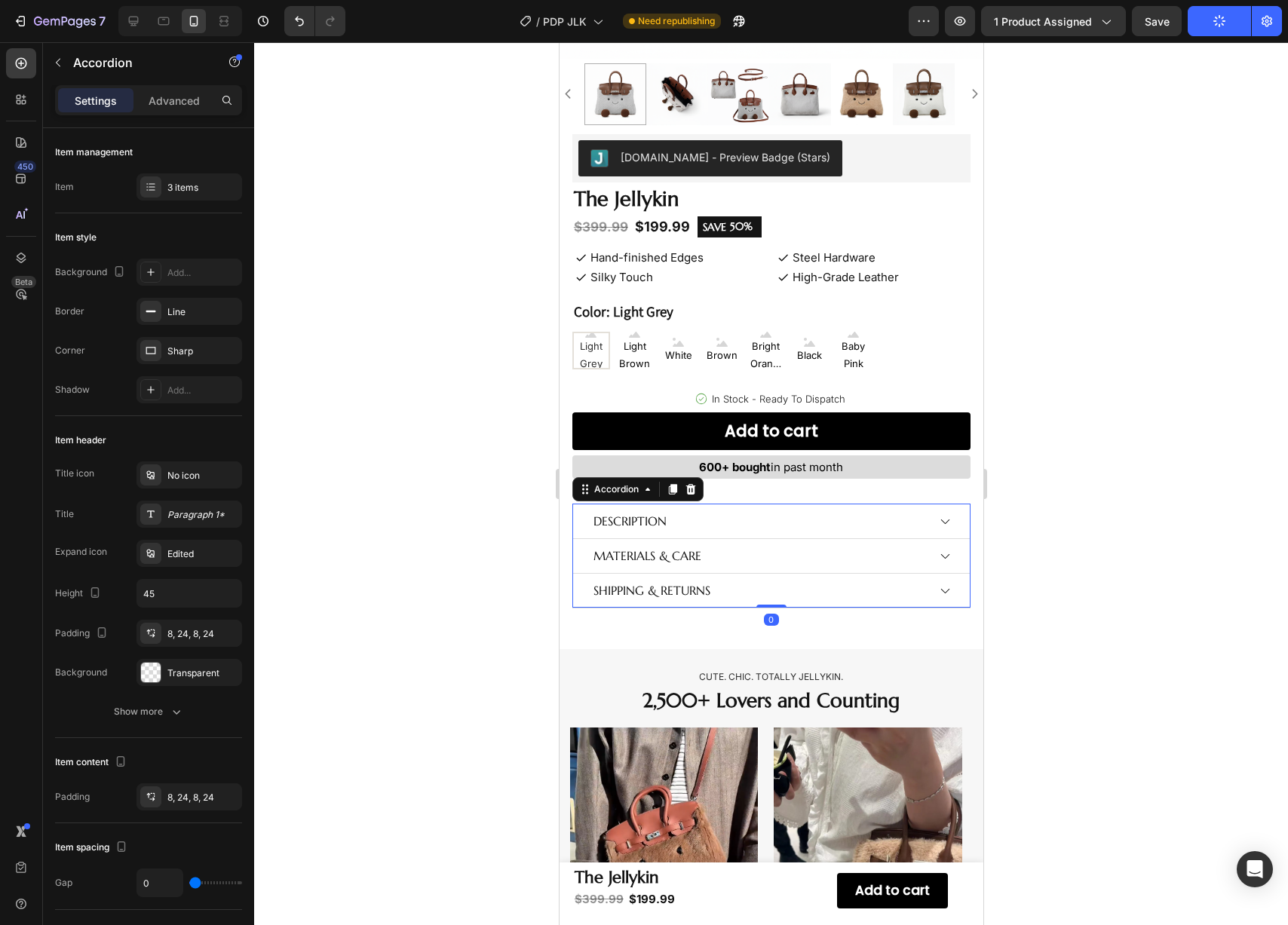
click at [938, 550] on icon at bounding box center [945, 557] width 13 height 13
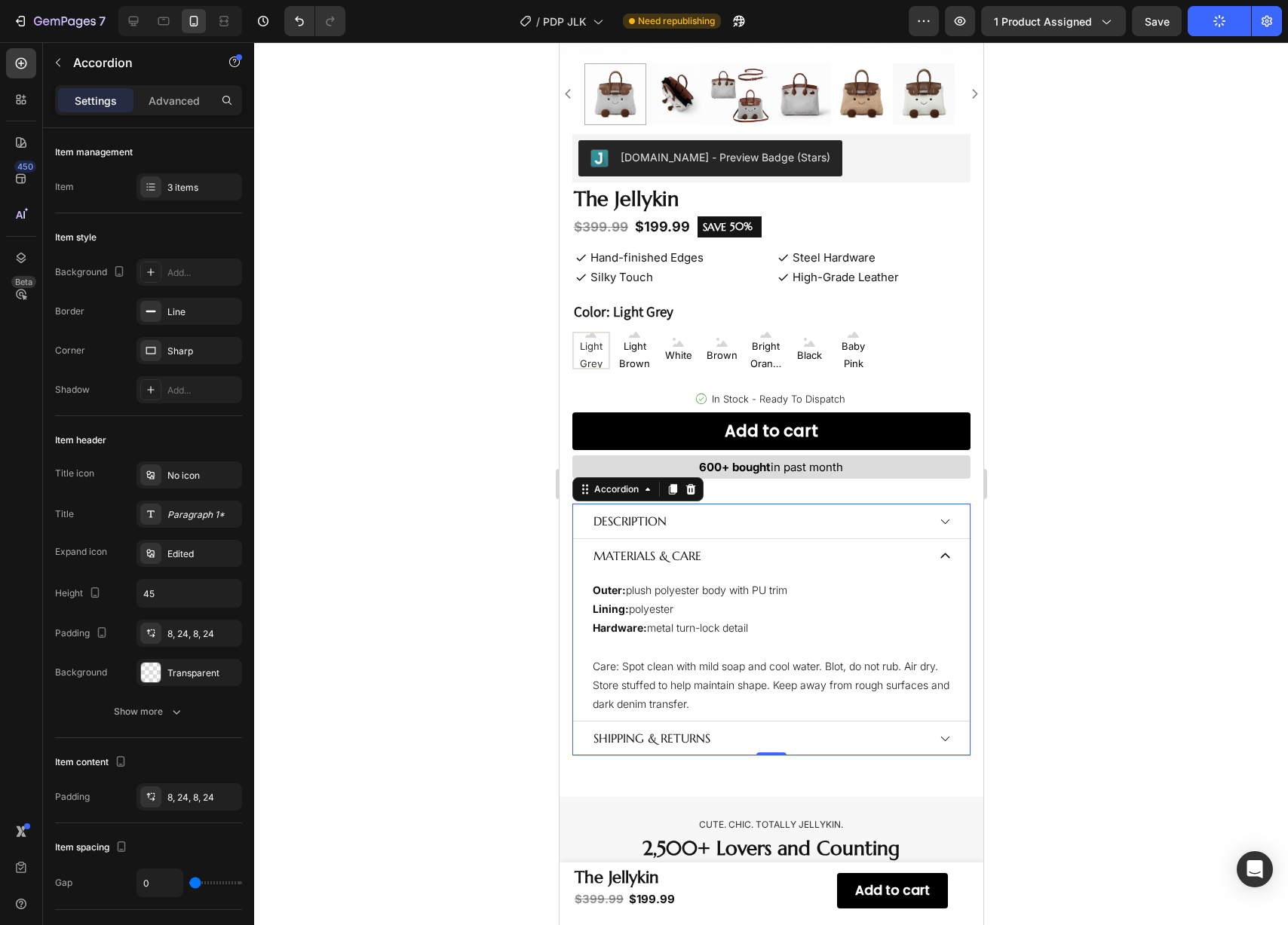
click at [938, 550] on icon at bounding box center [945, 557] width 13 height 13
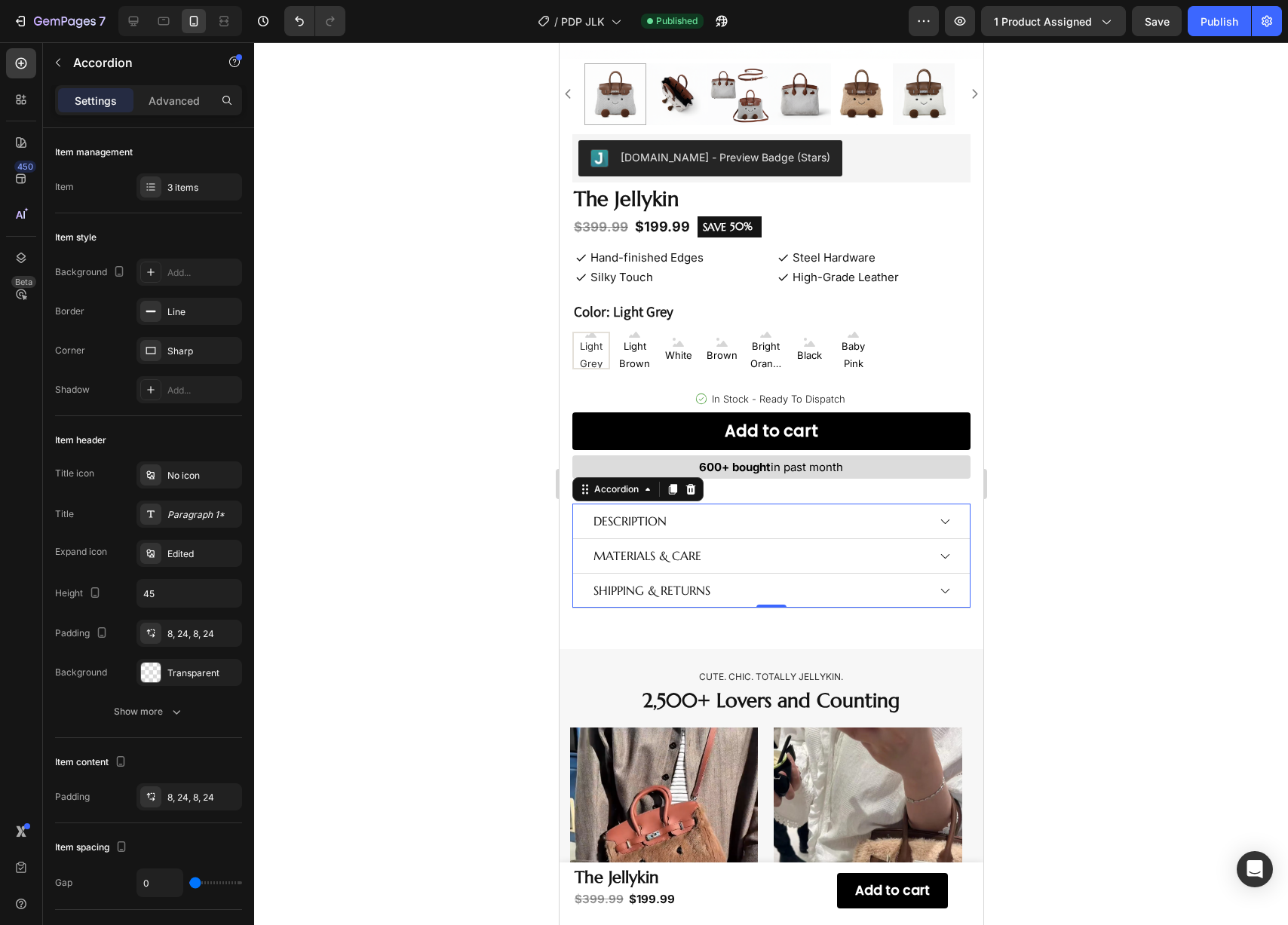
click at [650, 549] on p "Materials & CARE" at bounding box center [647, 556] width 108 height 14
click at [488, 539] on div at bounding box center [771, 484] width 1034 height 883
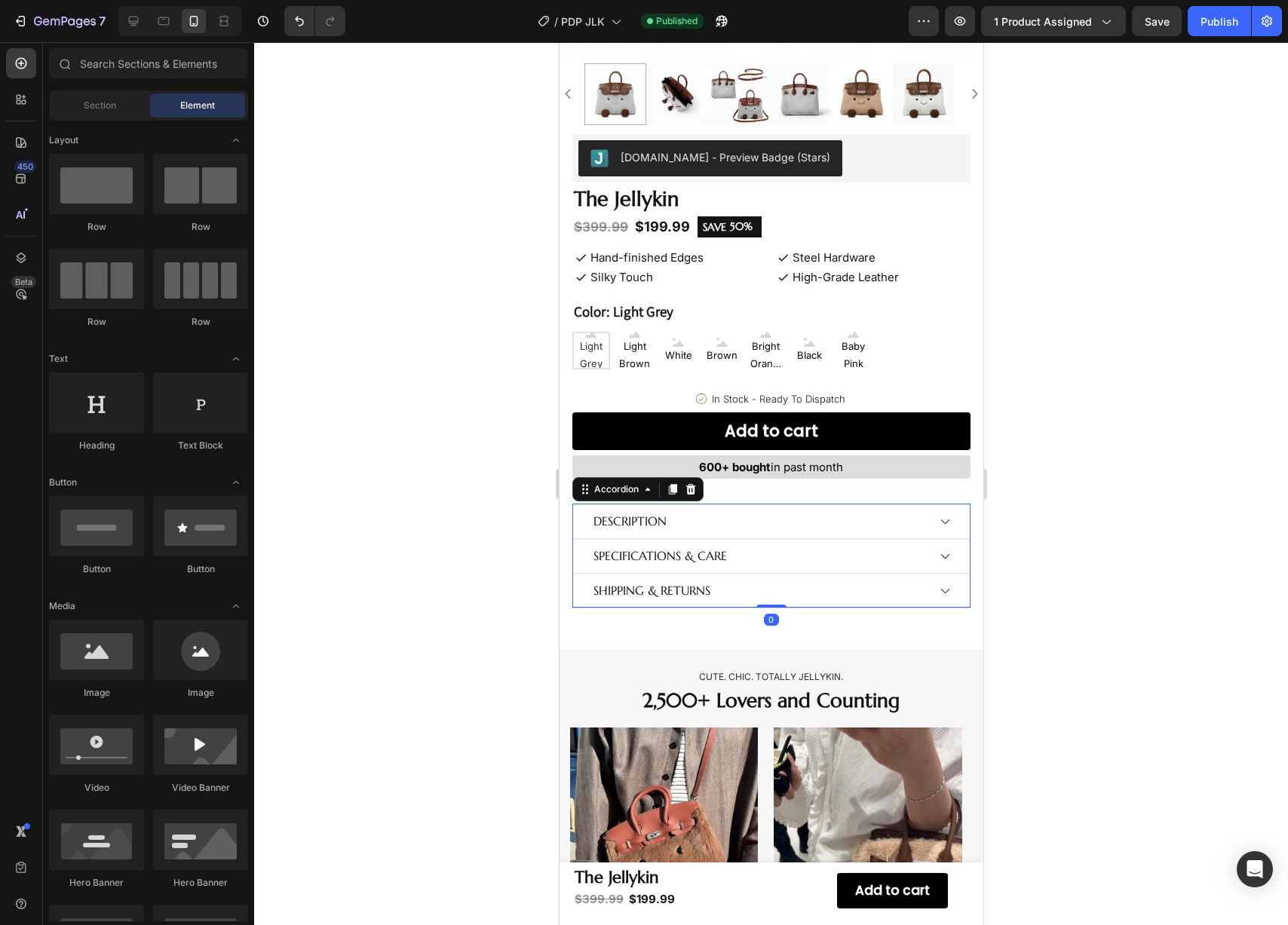
click at [923, 546] on div "Specifications & CARE" at bounding box center [771, 556] width 397 height 34
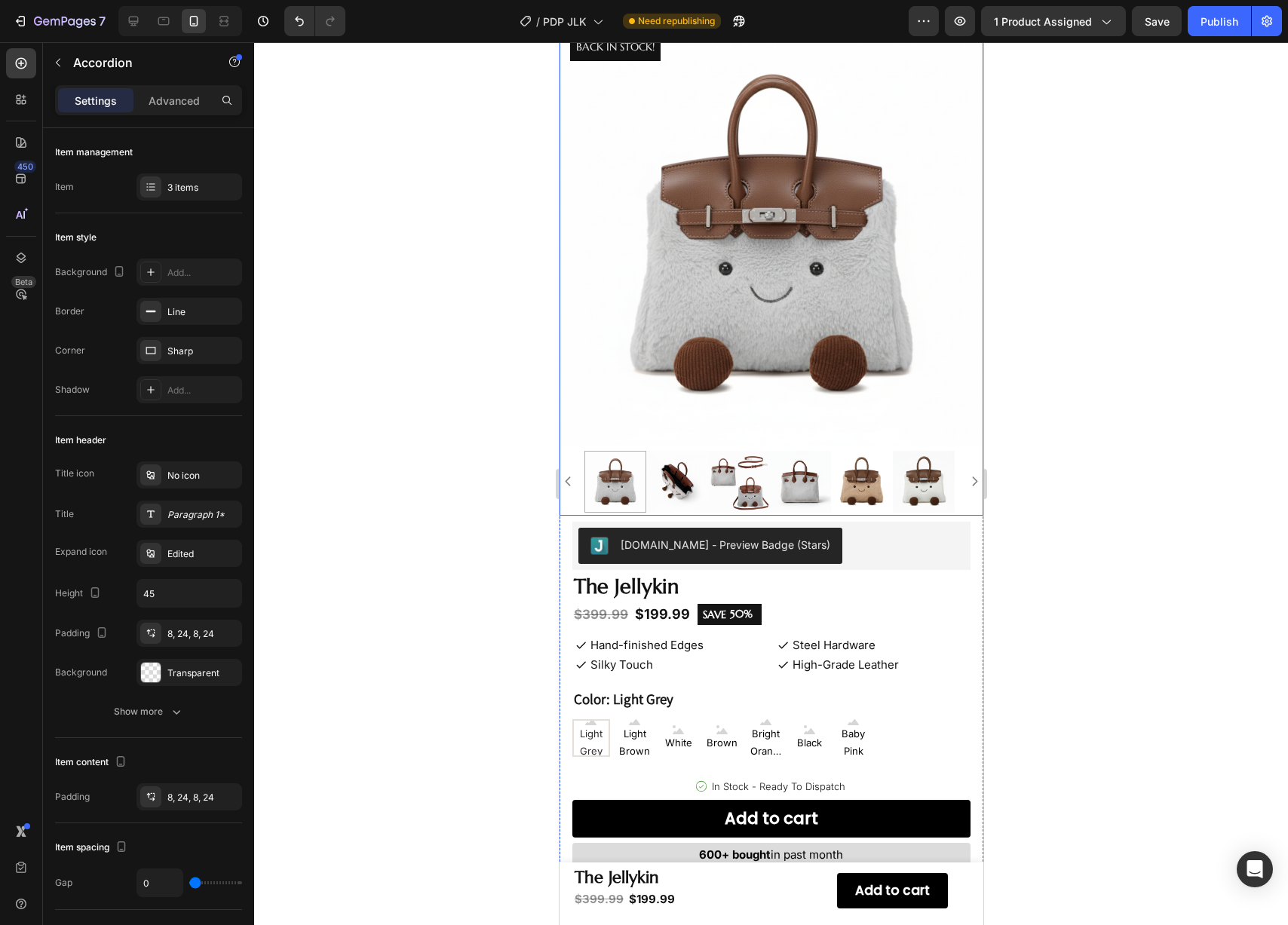
scroll to position [0, 0]
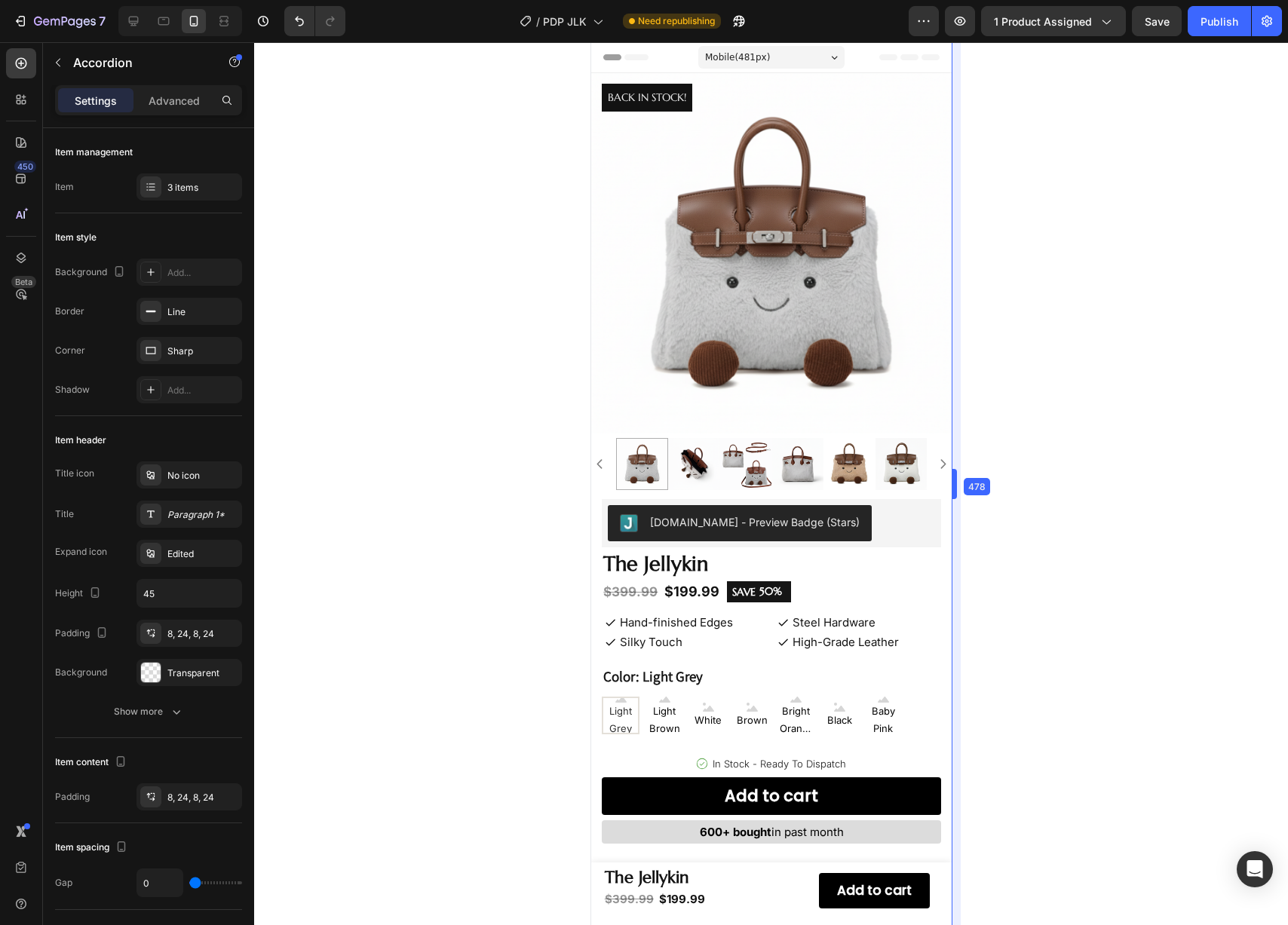
drag, startPoint x: 984, startPoint y: 459, endPoint x: 308, endPoint y: 419, distance: 677.2
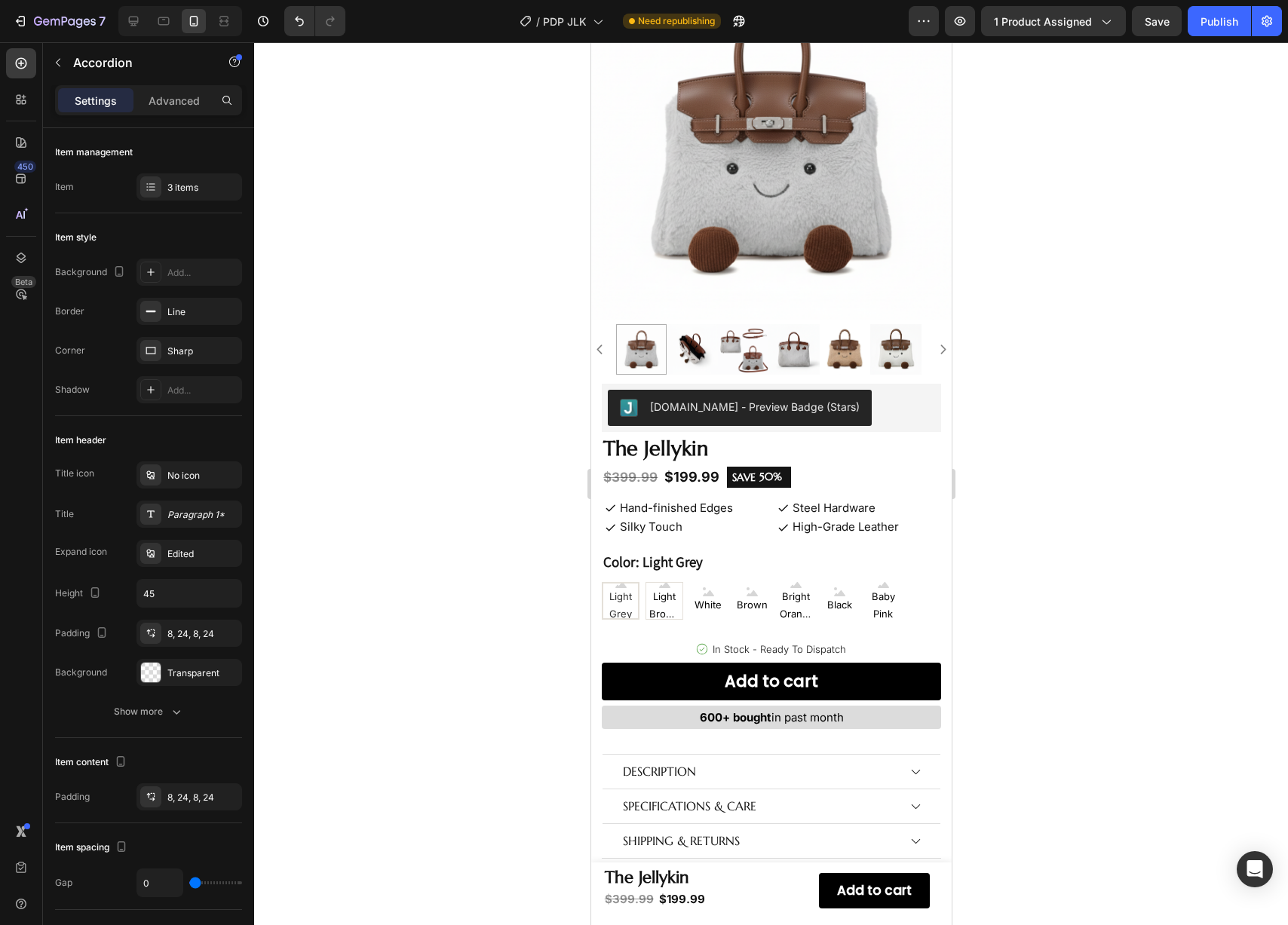
scroll to position [112, 0]
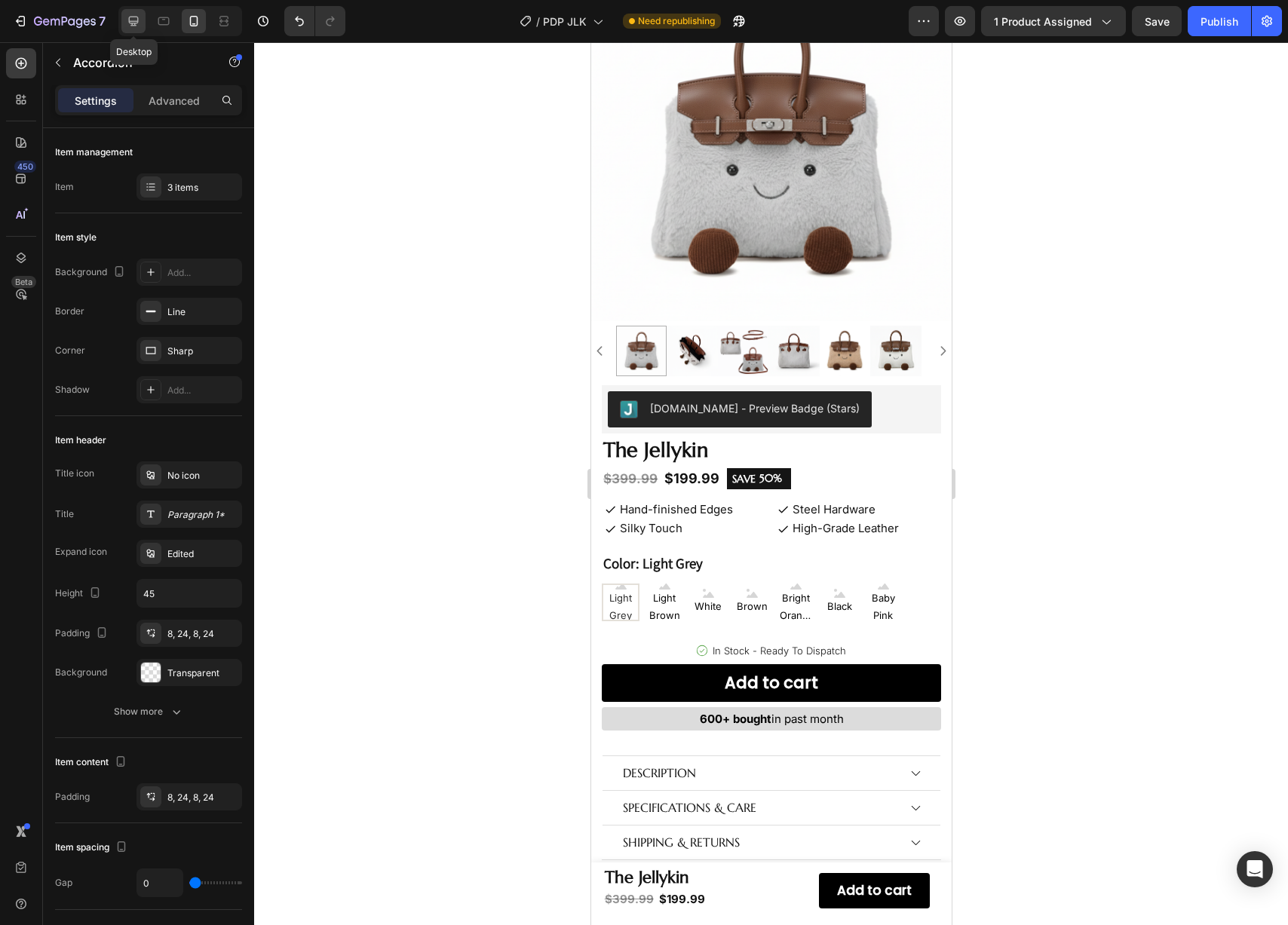
click at [135, 23] on icon at bounding box center [134, 21] width 15 height 15
type input "42"
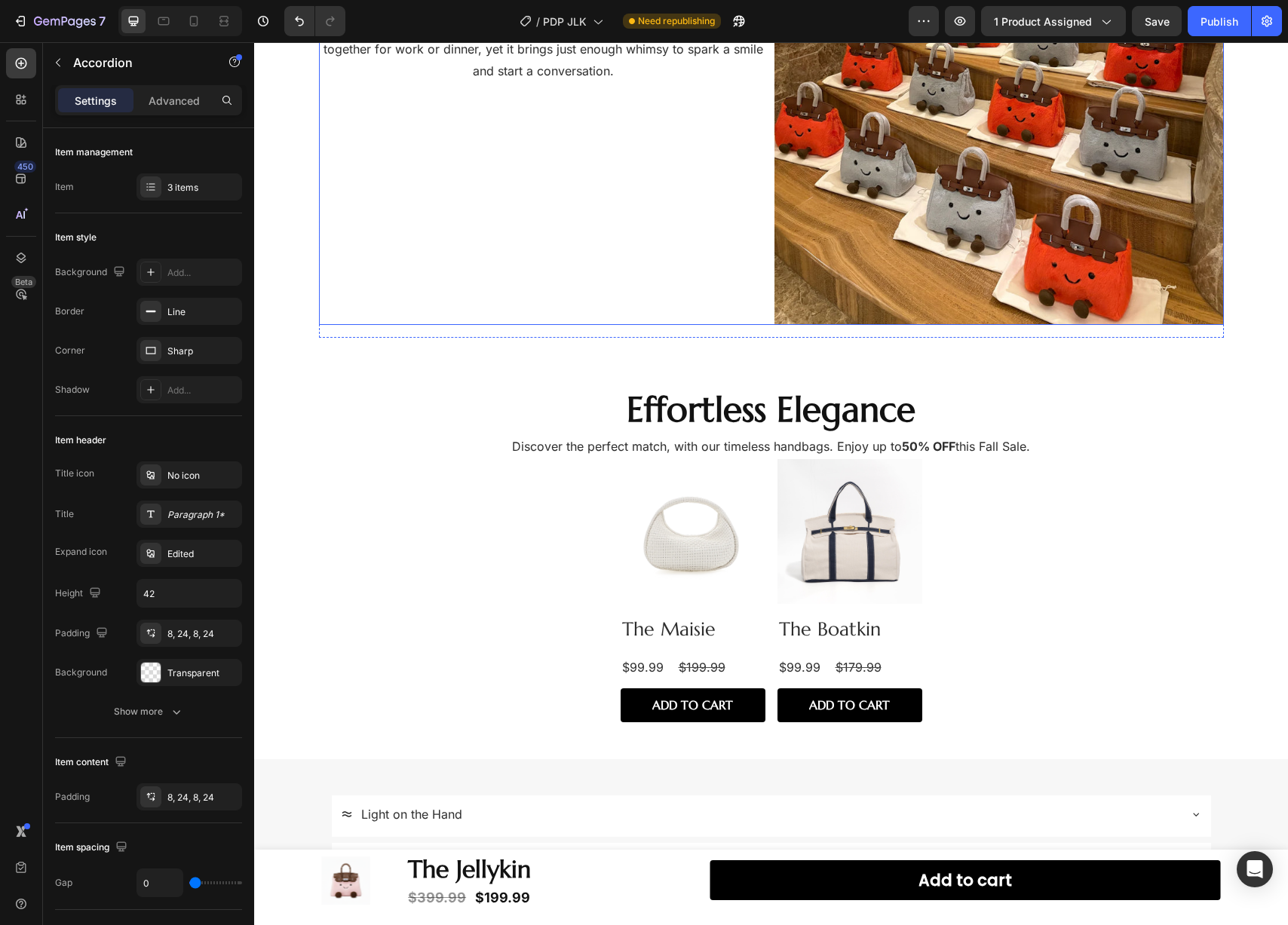
scroll to position [1329, 0]
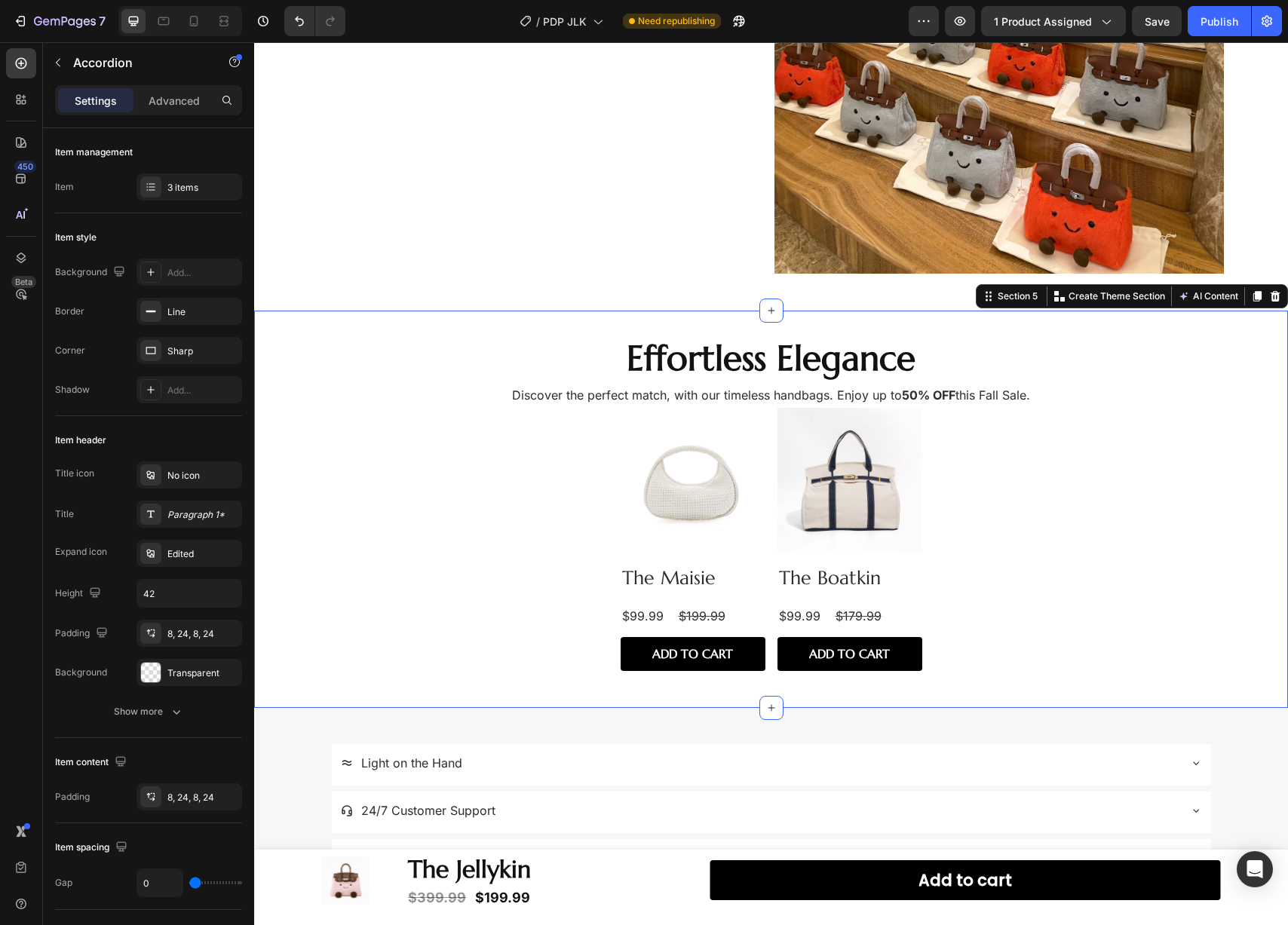
click at [580, 320] on div "Effortless Elegance Heading Discover the perfect match, with our timeless handb…" at bounding box center [771, 509] width 1034 height 397
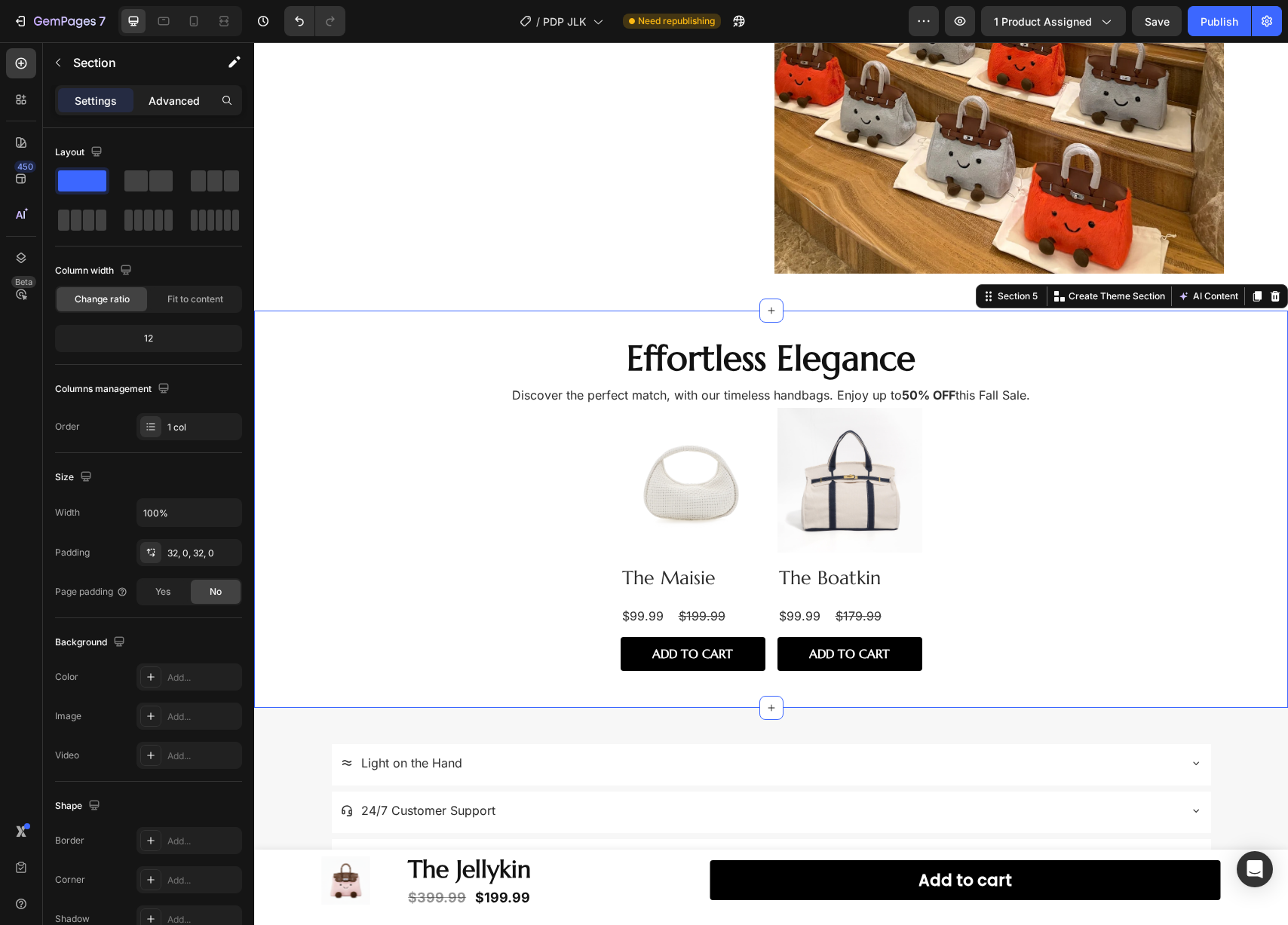
click at [181, 108] on div "Advanced" at bounding box center [174, 100] width 75 height 24
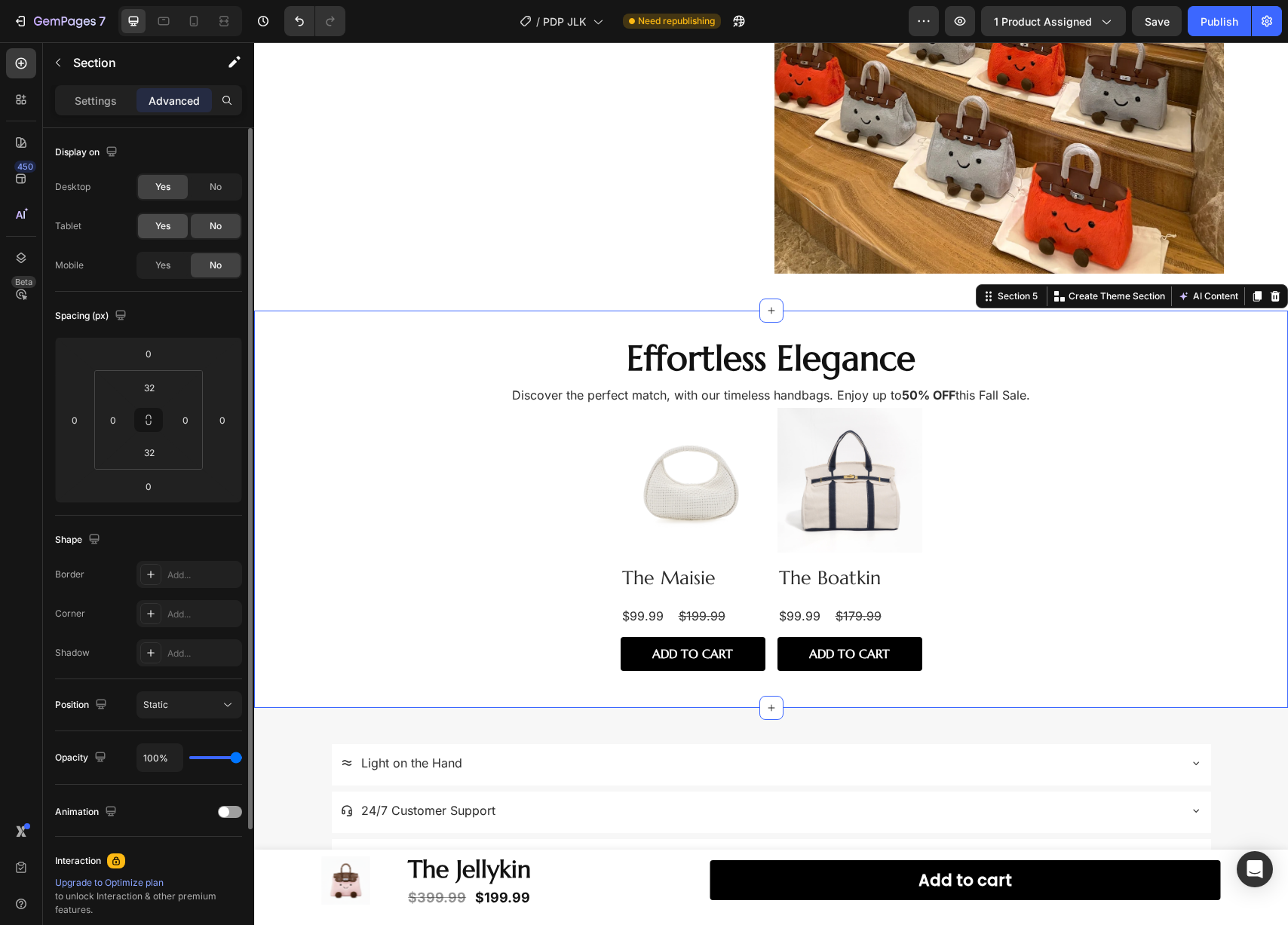
click at [163, 234] on div "Yes" at bounding box center [163, 226] width 50 height 24
click at [164, 265] on span "Yes" at bounding box center [162, 265] width 15 height 14
click at [201, 24] on div at bounding box center [194, 21] width 24 height 24
type input "16"
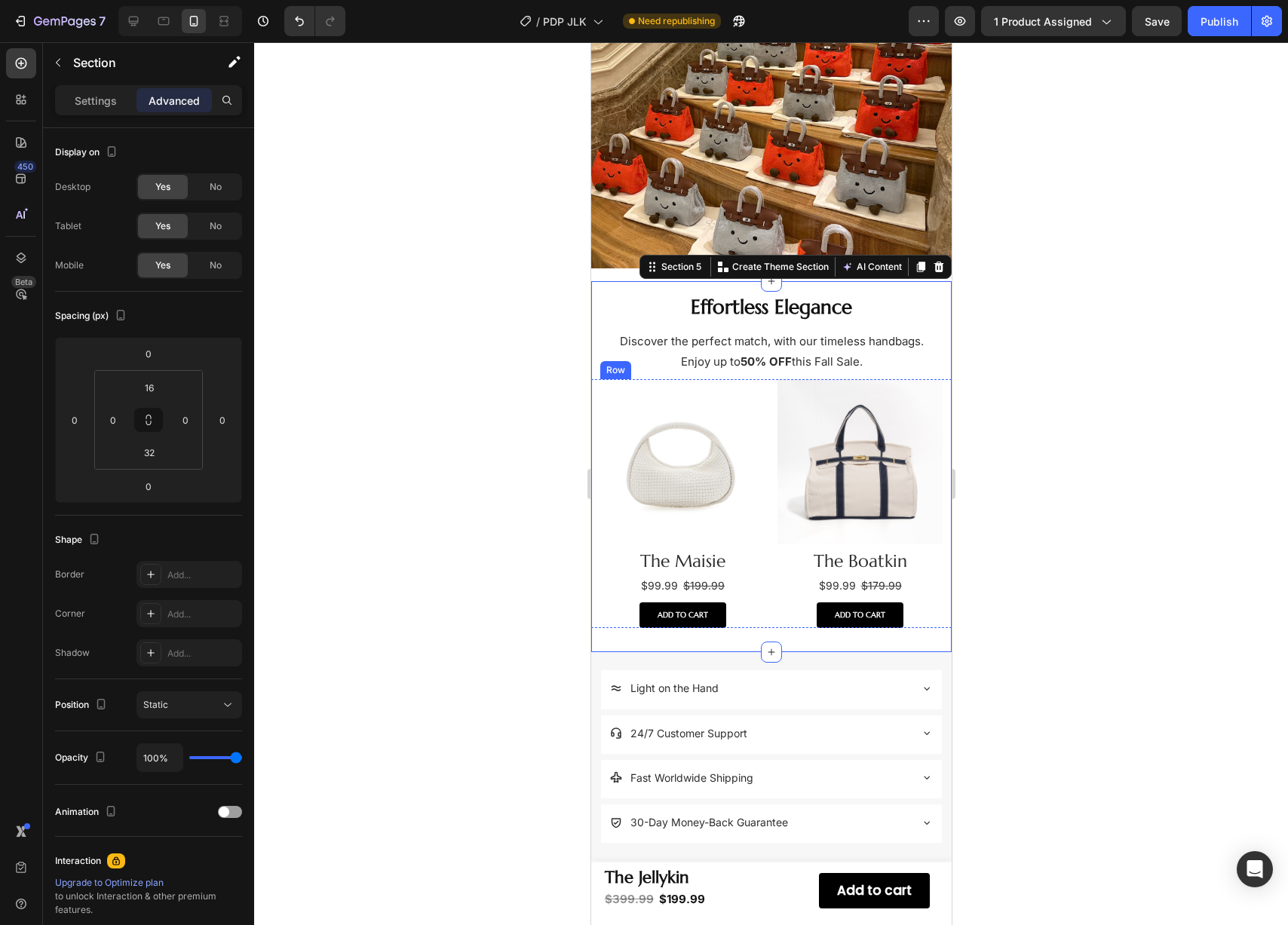
scroll to position [1171, 0]
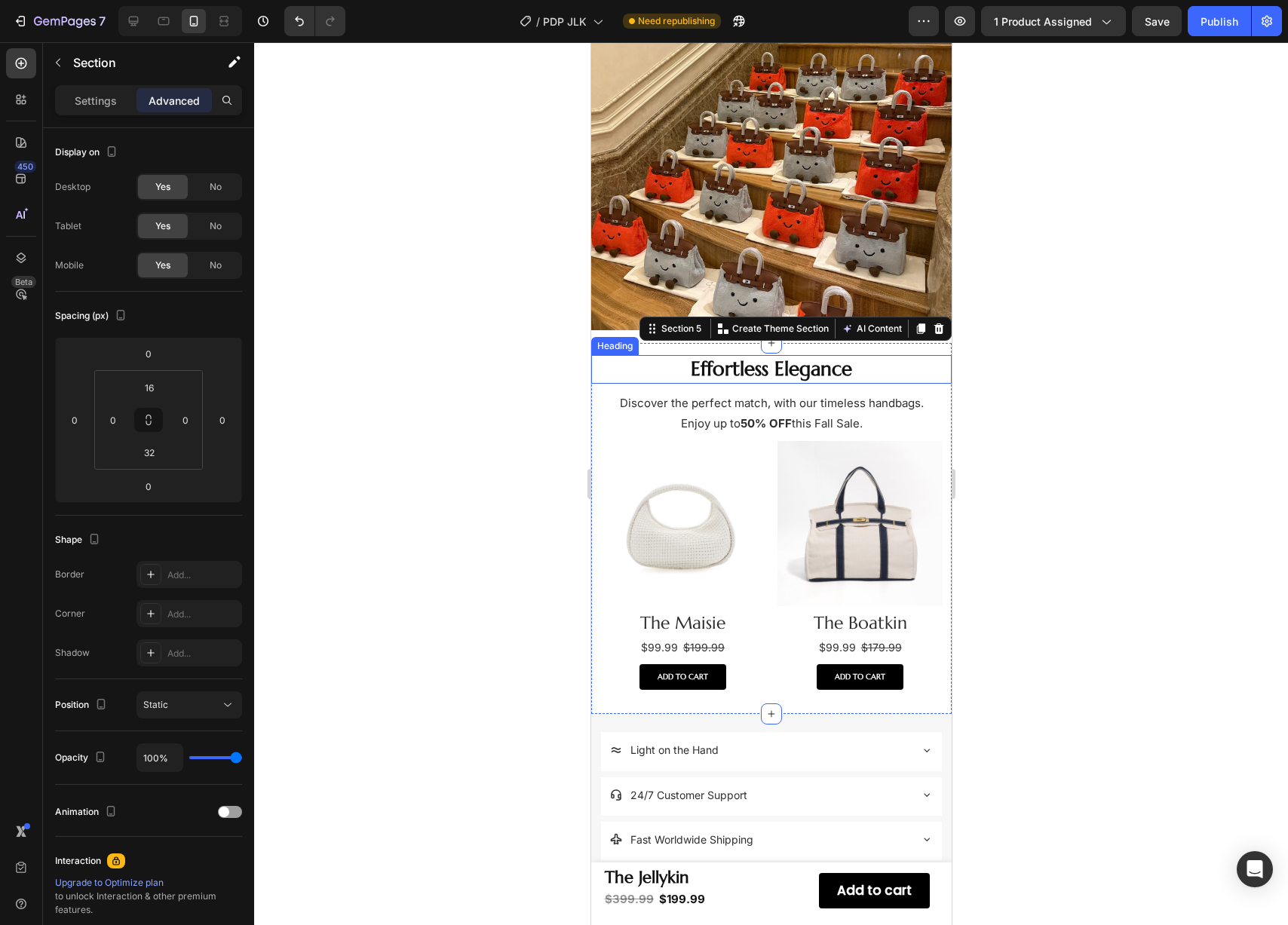
click at [484, 337] on div at bounding box center [771, 484] width 1034 height 883
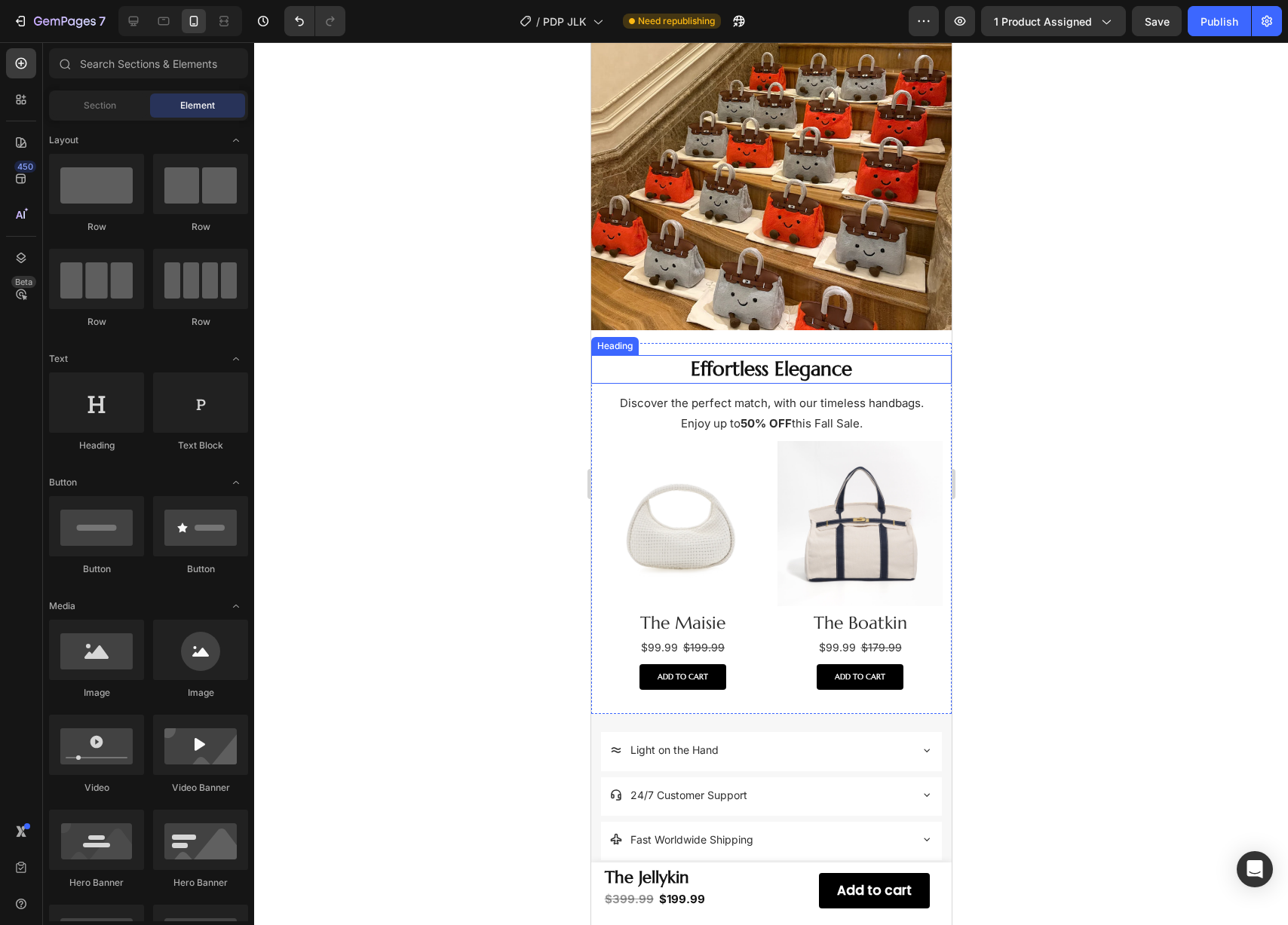
click at [484, 337] on div at bounding box center [771, 484] width 1034 height 883
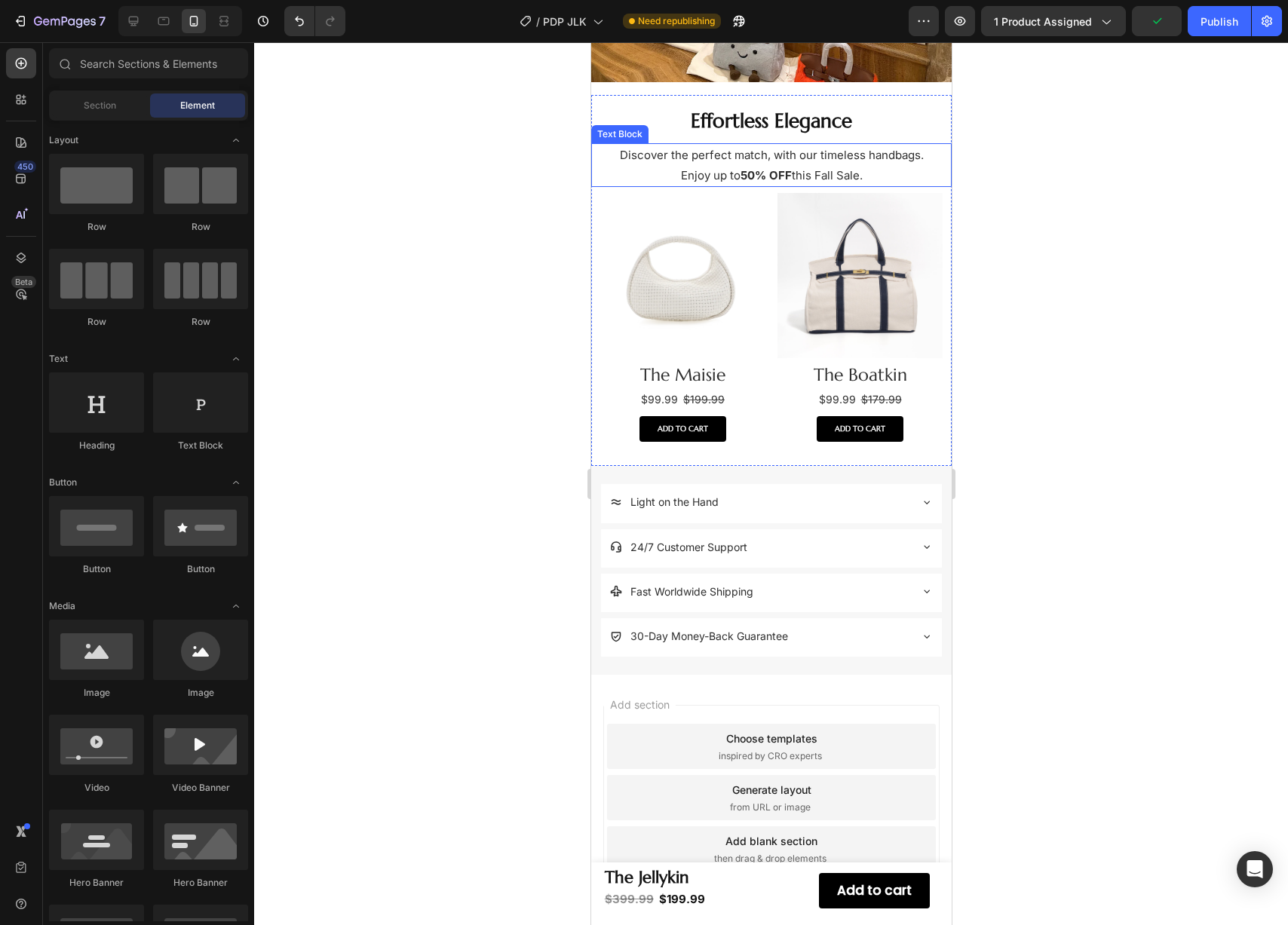
scroll to position [1436, 0]
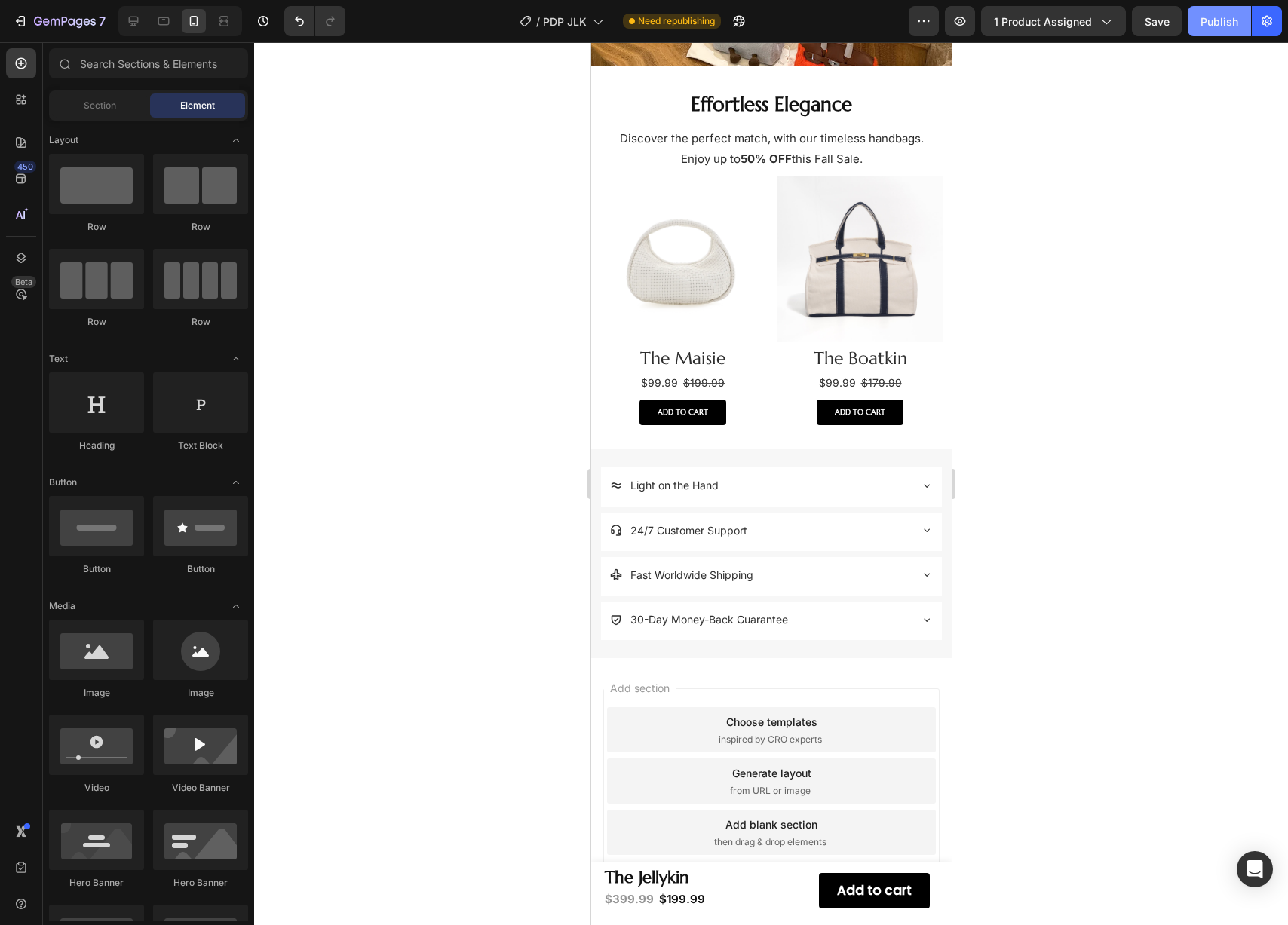
click at [1195, 30] on button "Publish" at bounding box center [1219, 21] width 63 height 31
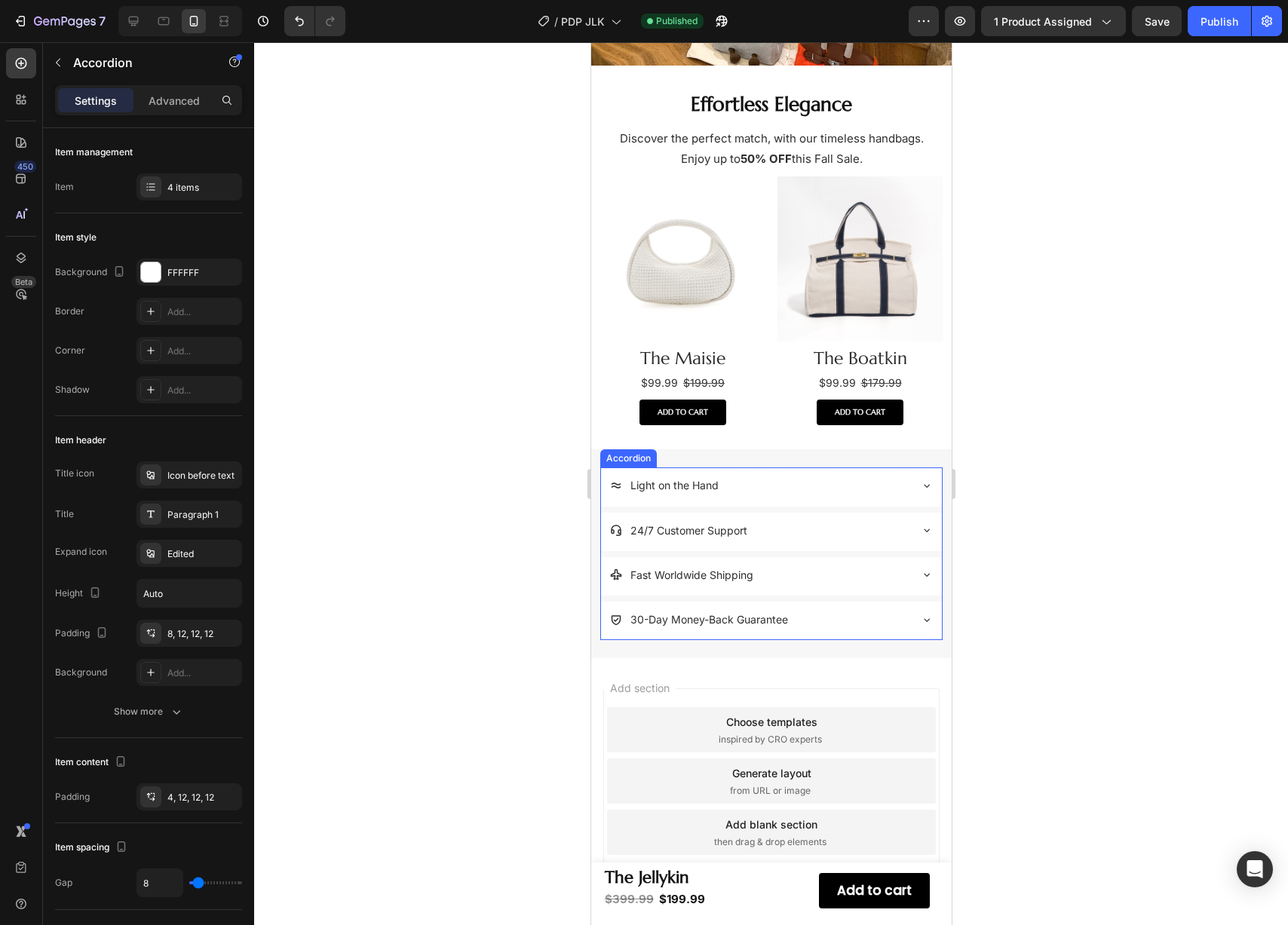
click at [901, 468] on div "Light on the Hand" at bounding box center [770, 486] width 341 height 38
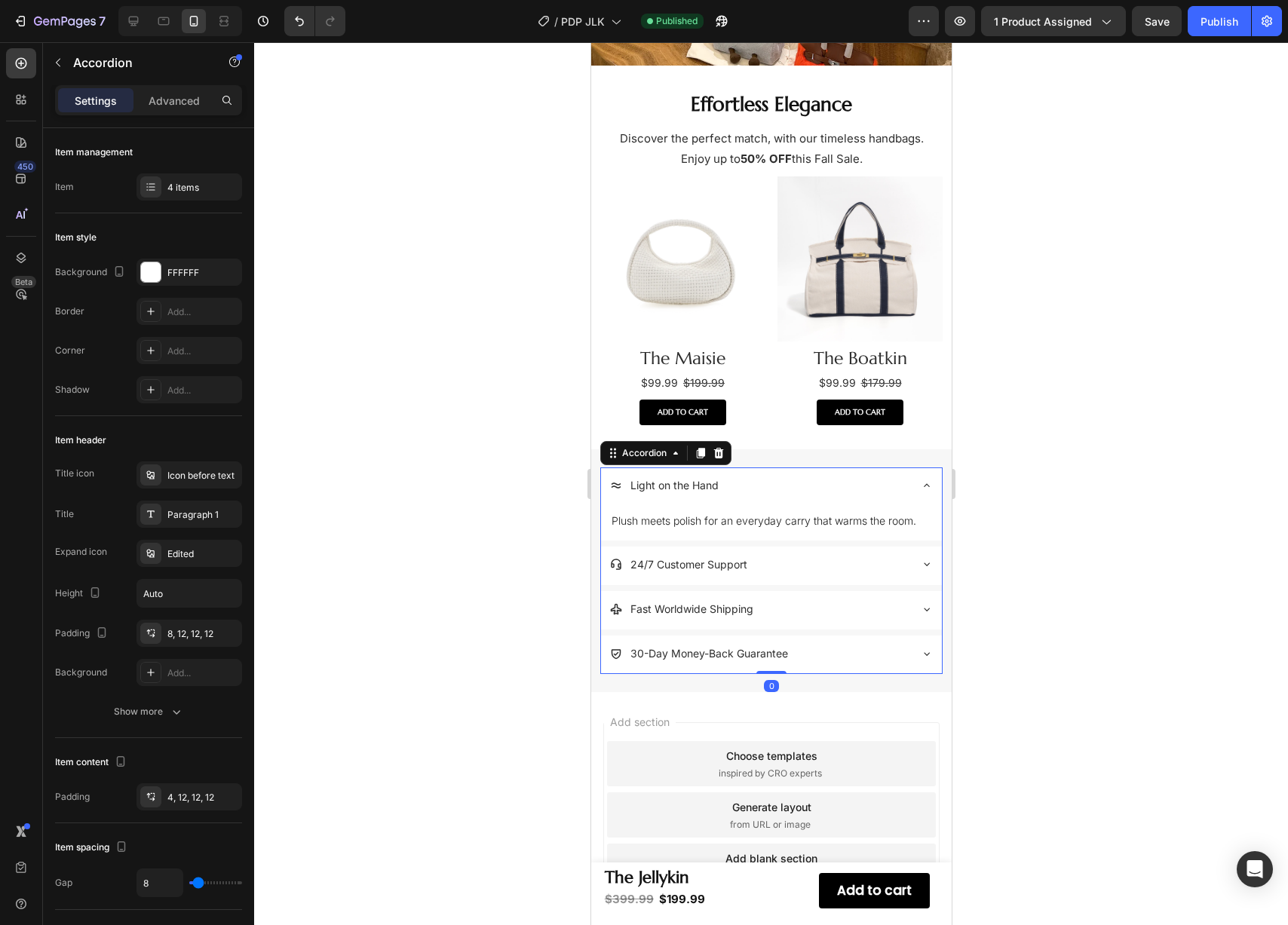
click at [901, 468] on div "Light on the Hand" at bounding box center [770, 486] width 341 height 38
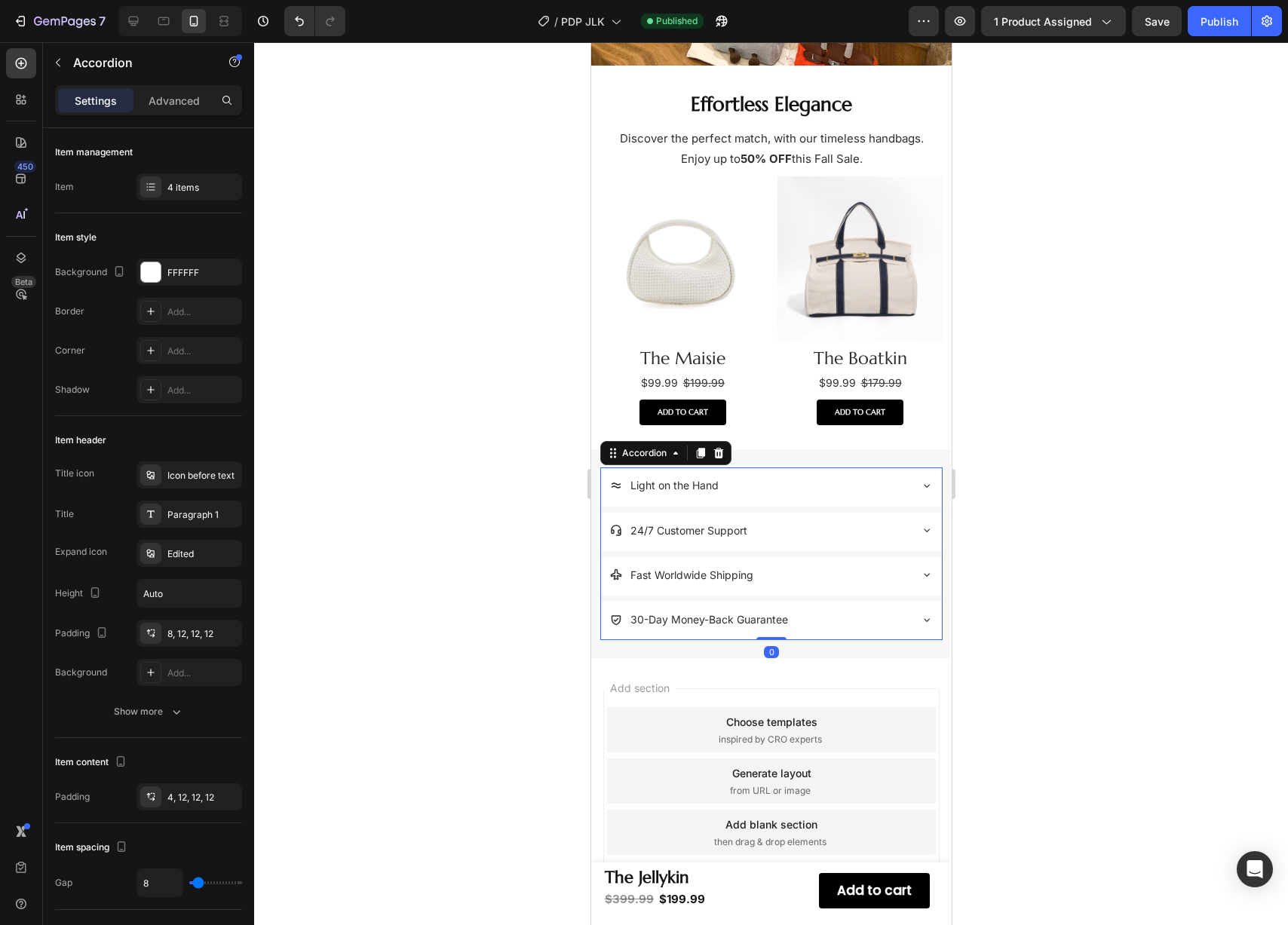
click at [921, 524] on icon at bounding box center [926, 530] width 12 height 12
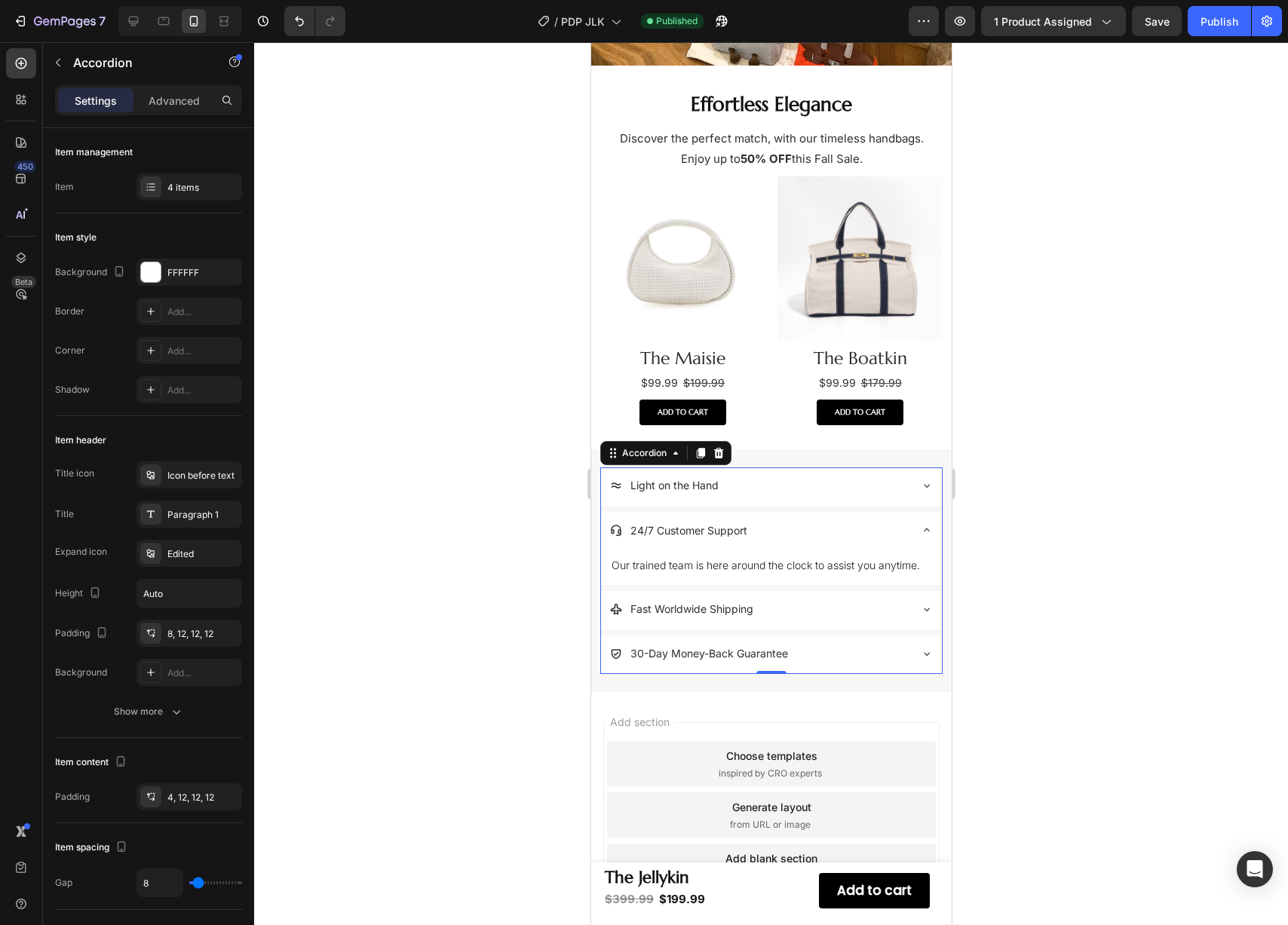
click at [921, 524] on icon at bounding box center [926, 530] width 12 height 12
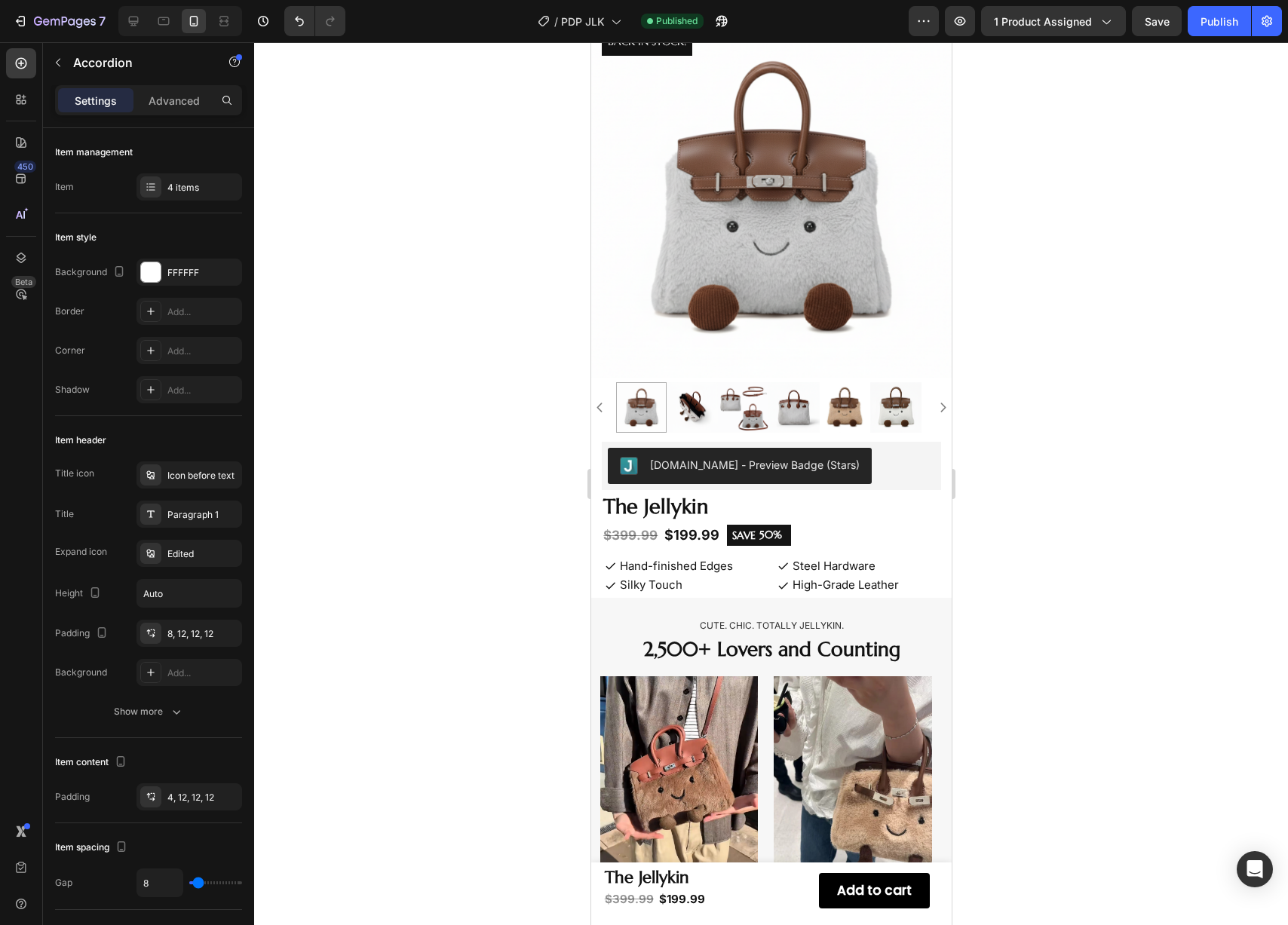
scroll to position [0, 0]
